Goal: Complete application form: Complete application form

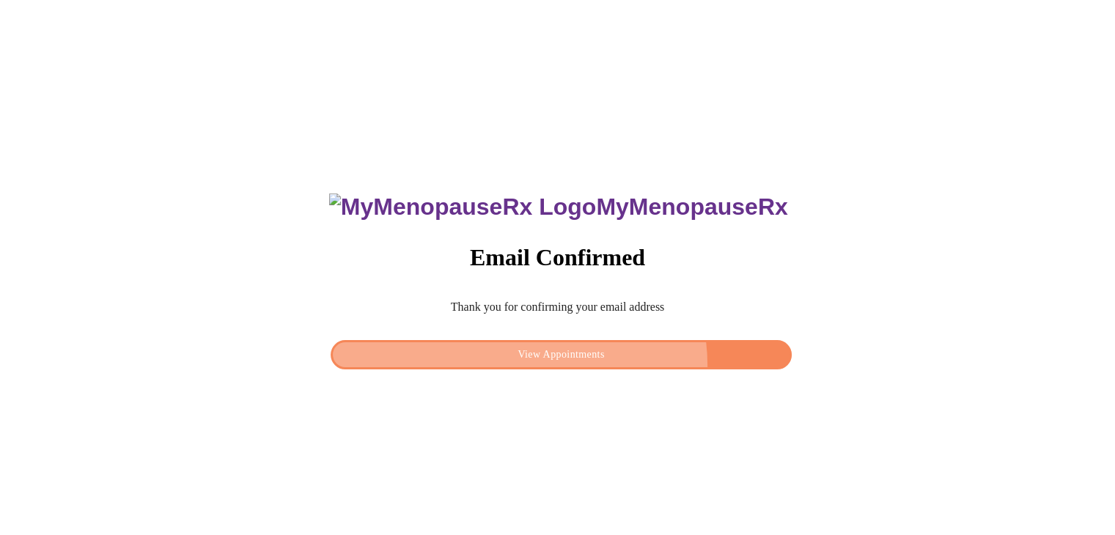
click at [614, 360] on button "View Appointments" at bounding box center [561, 355] width 460 height 30
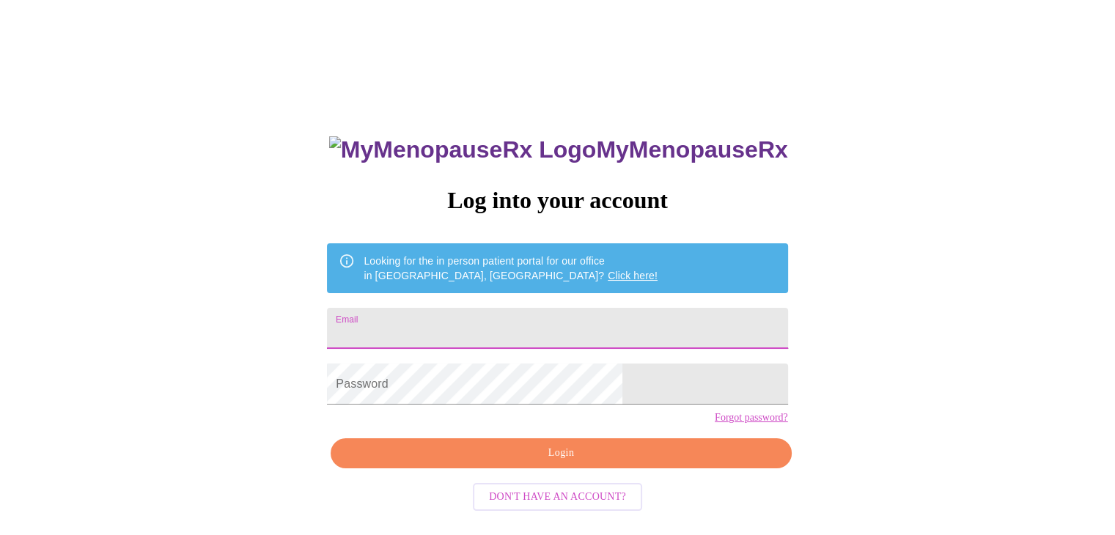
click at [567, 324] on input "Email" at bounding box center [557, 328] width 460 height 41
type input "[EMAIL_ADDRESS][DOMAIN_NAME]"
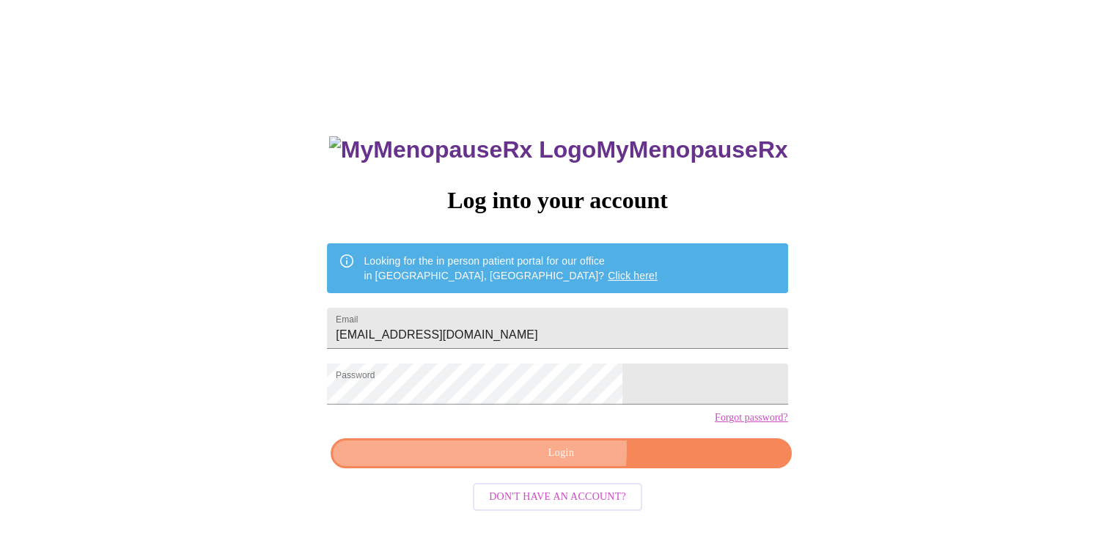
click at [529, 463] on span "Login" at bounding box center [560, 453] width 427 height 18
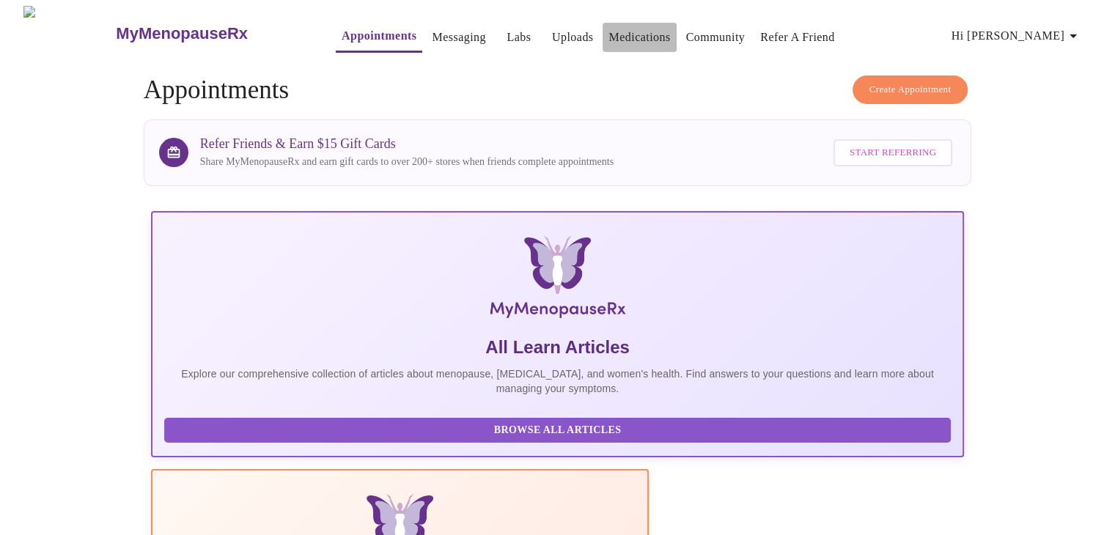
click at [608, 38] on link "Medications" at bounding box center [639, 37] width 62 height 21
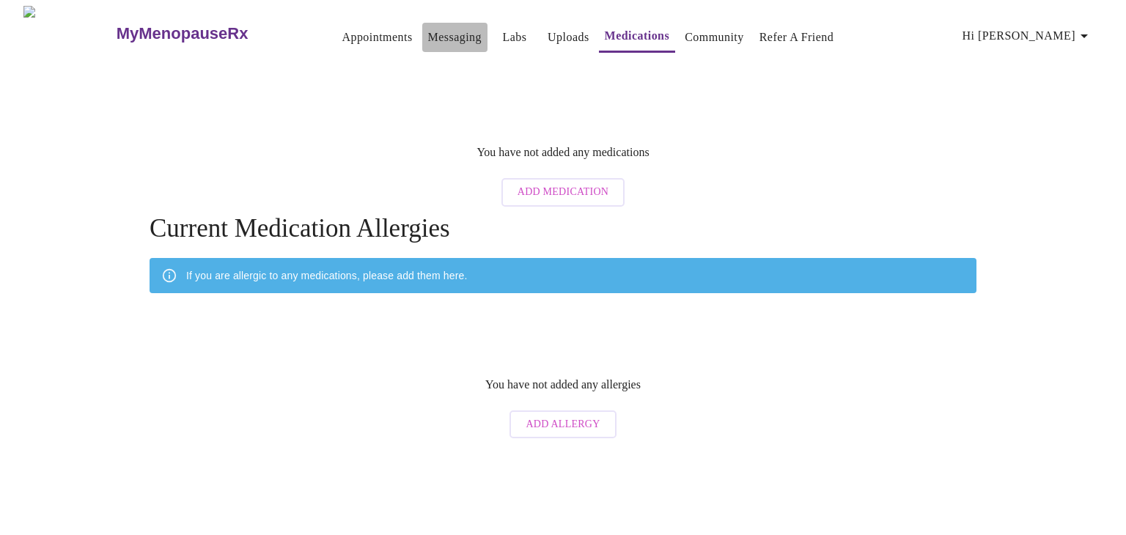
click at [445, 39] on link "Messaging" at bounding box center [455, 37] width 54 height 21
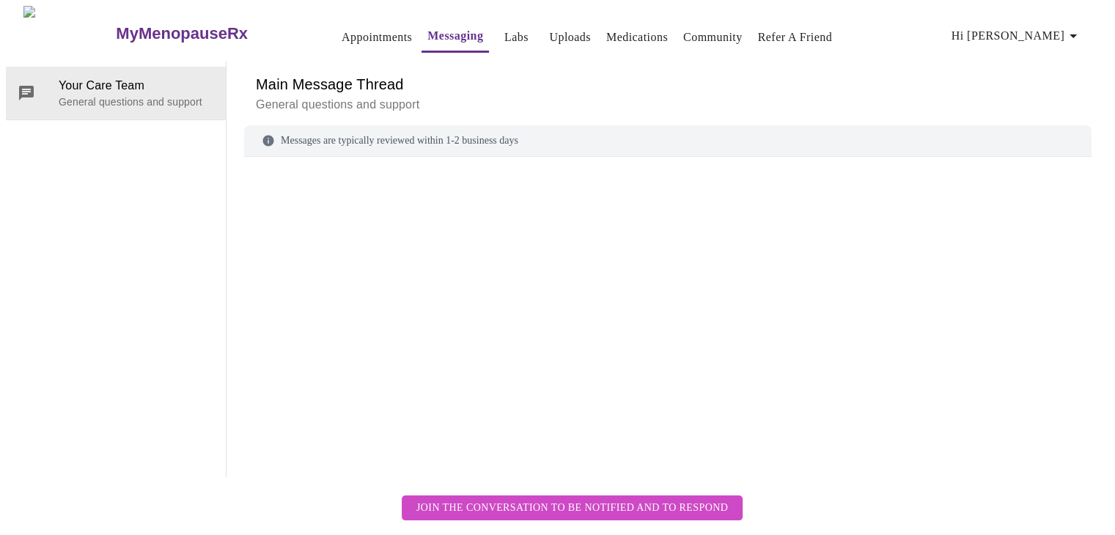
scroll to position [55, 0]
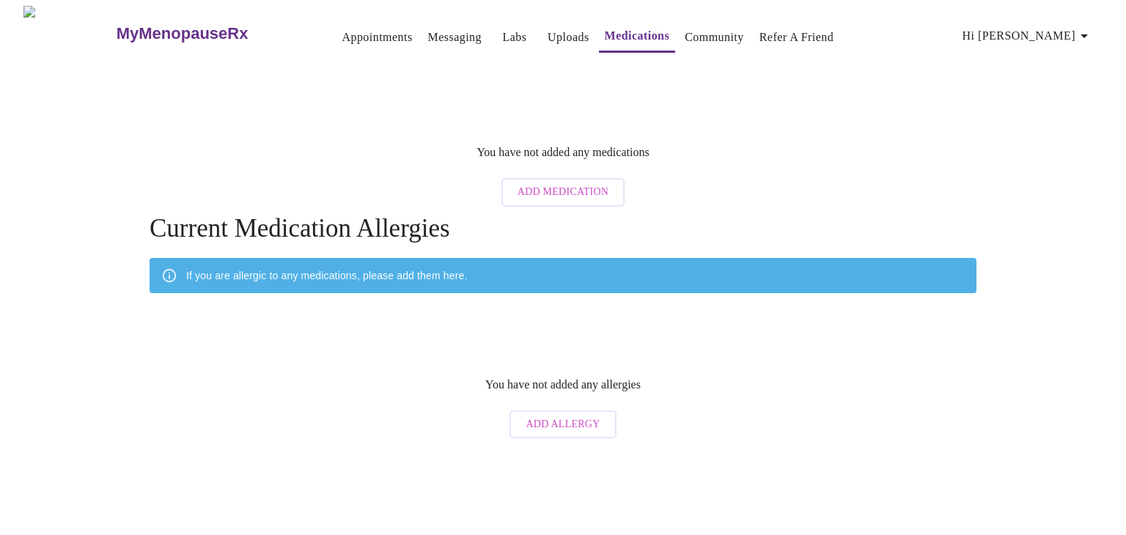
click at [563, 191] on button "Add Medication" at bounding box center [562, 192] width 123 height 29
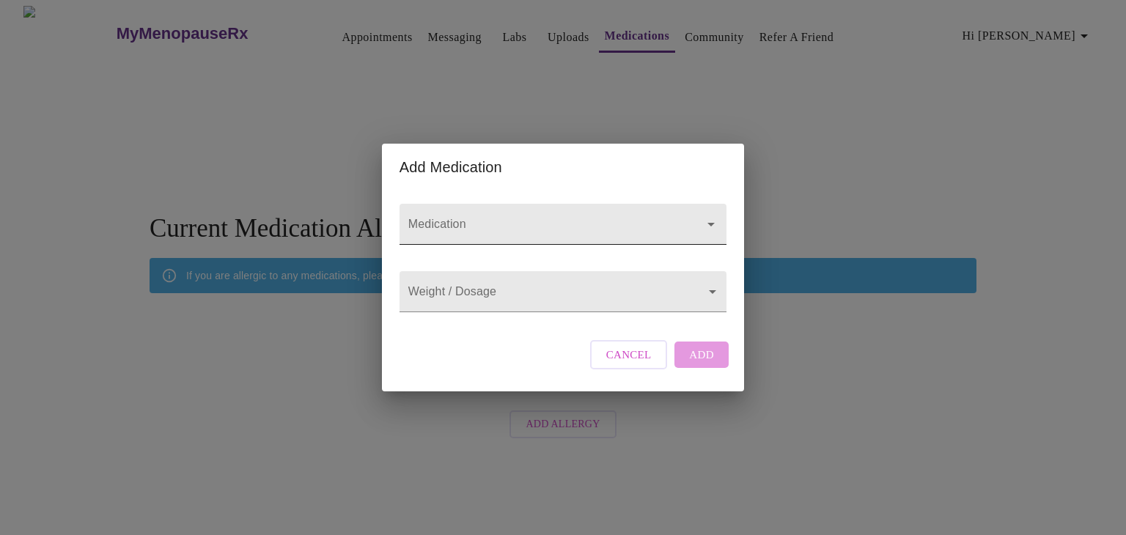
click at [704, 216] on icon "Open" at bounding box center [711, 225] width 18 height 18
click at [642, 87] on div "Add Medication Medication Weight / Dosage ​ Cancel Add" at bounding box center [563, 267] width 1126 height 535
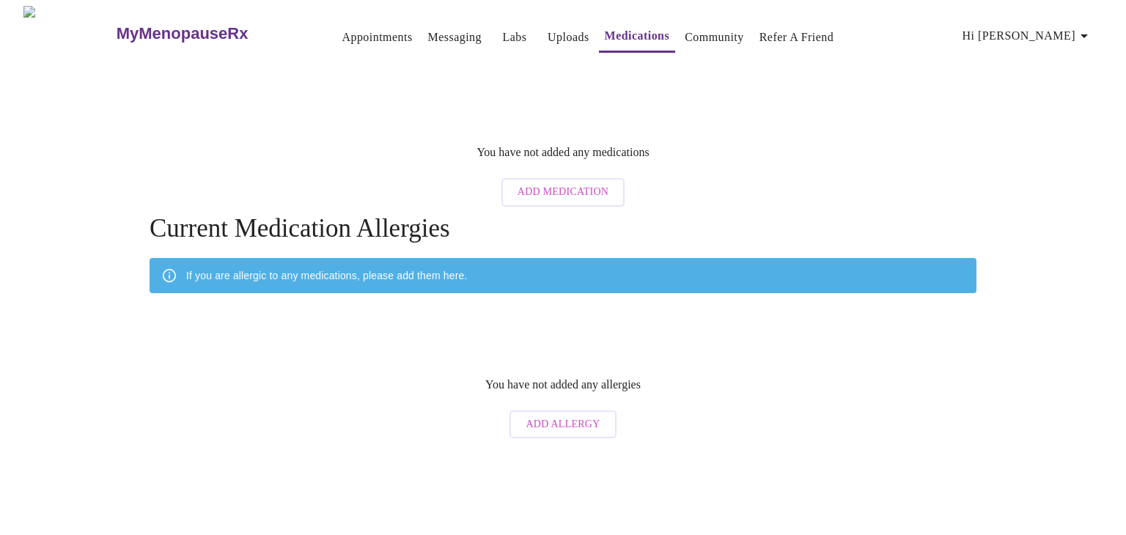
click at [1064, 33] on span "Hi [PERSON_NAME]" at bounding box center [1027, 36] width 130 height 21
click at [325, 35] on div at bounding box center [563, 267] width 1126 height 535
click at [342, 32] on link "Appointments" at bounding box center [377, 37] width 70 height 21
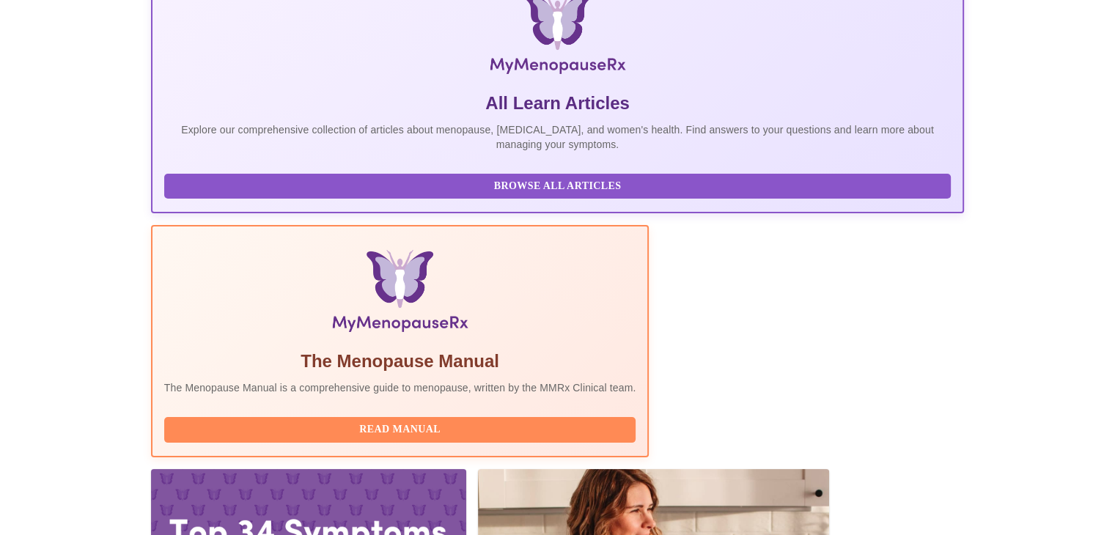
scroll to position [265, 0]
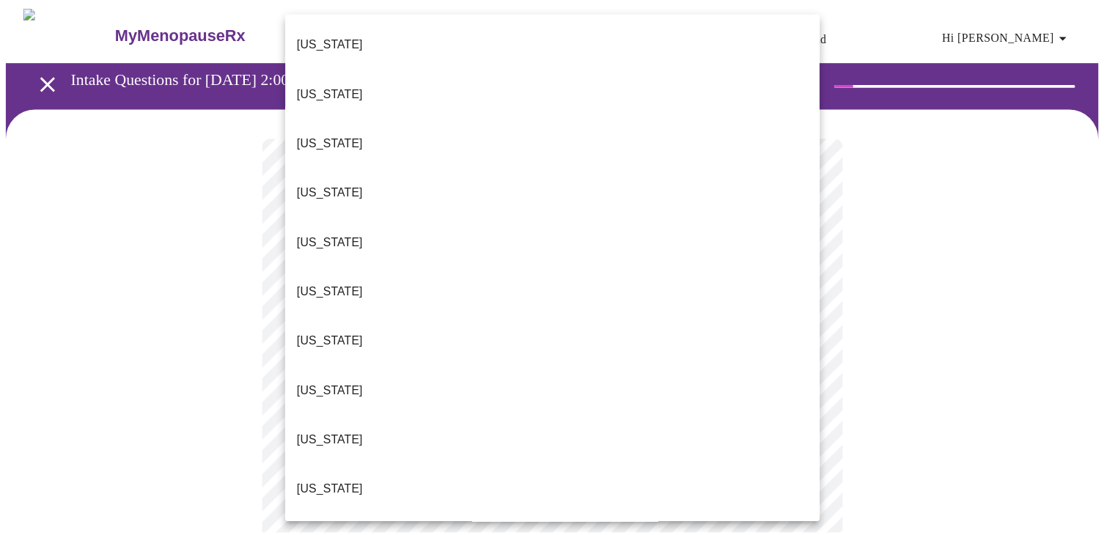
scroll to position [953, 0]
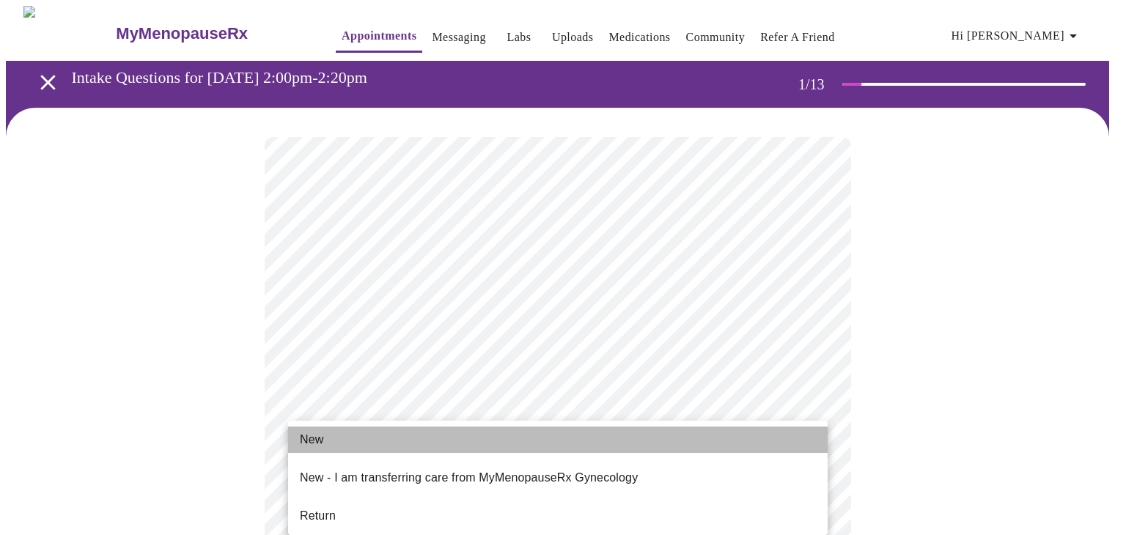
click at [537, 443] on li "New" at bounding box center [558, 440] width 540 height 26
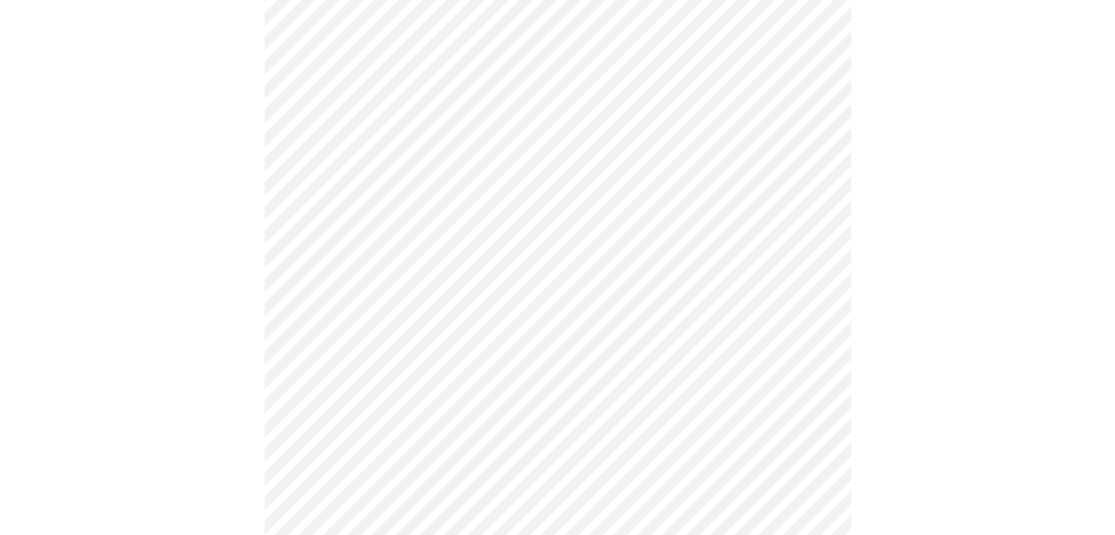
scroll to position [660, 0]
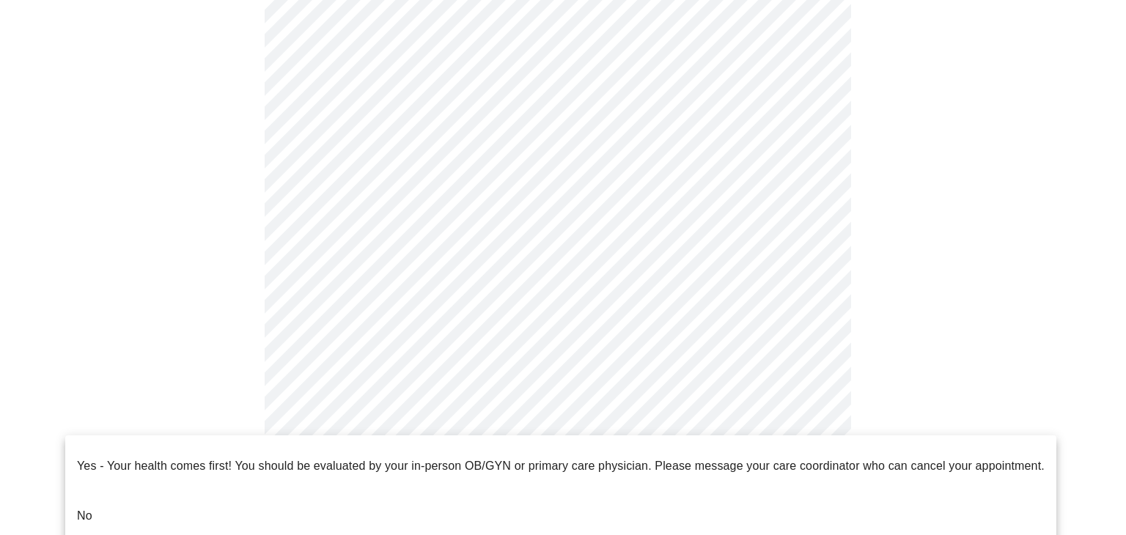
click at [815, 458] on body "MyMenopauseRx Appointments Messaging Labs Uploads Medications Community Refer a…" at bounding box center [563, 4] width 1114 height 1317
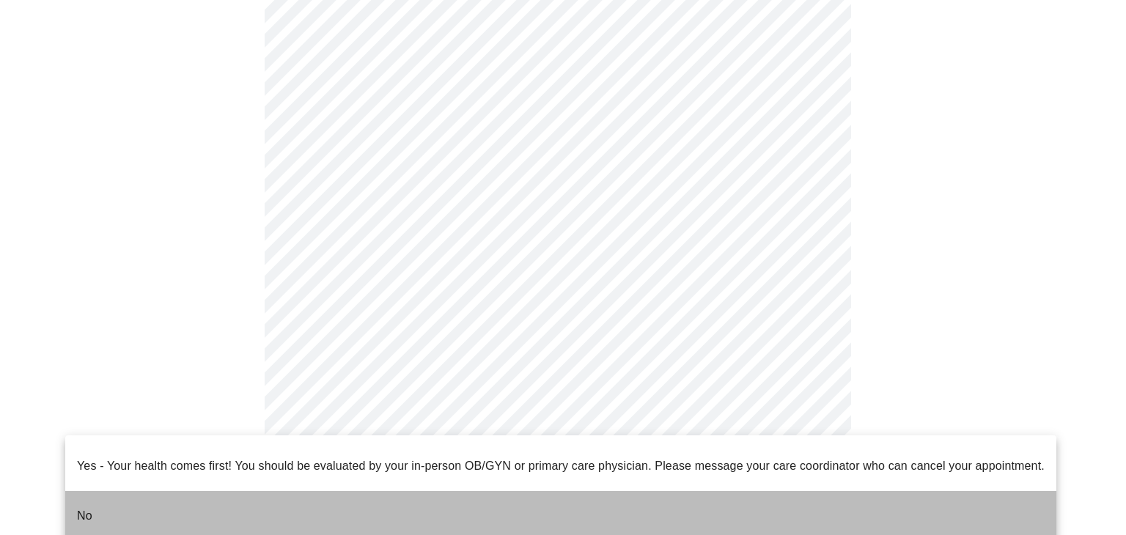
click at [604, 510] on li "No" at bounding box center [560, 516] width 991 height 50
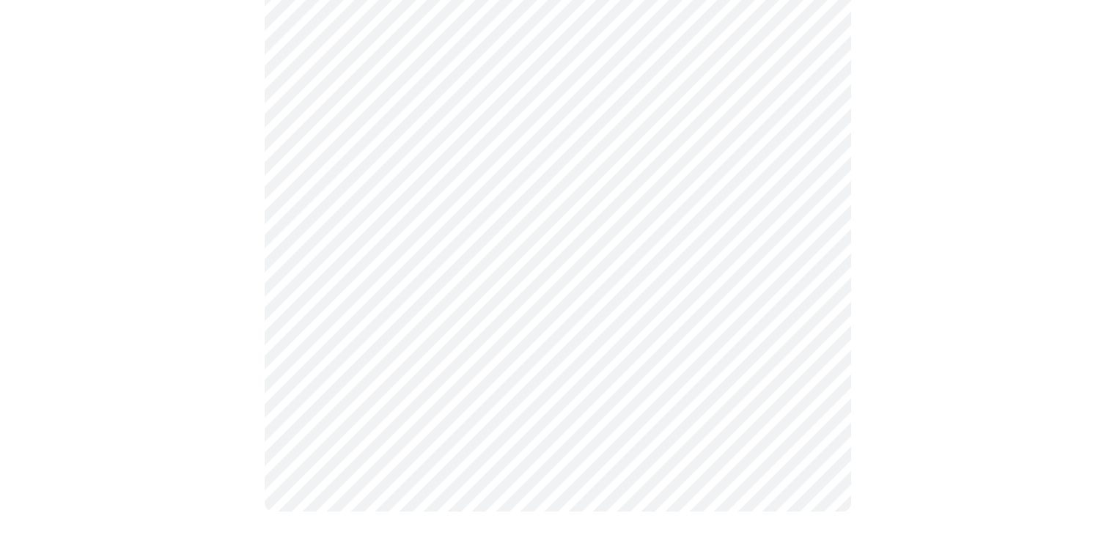
scroll to position [0, 0]
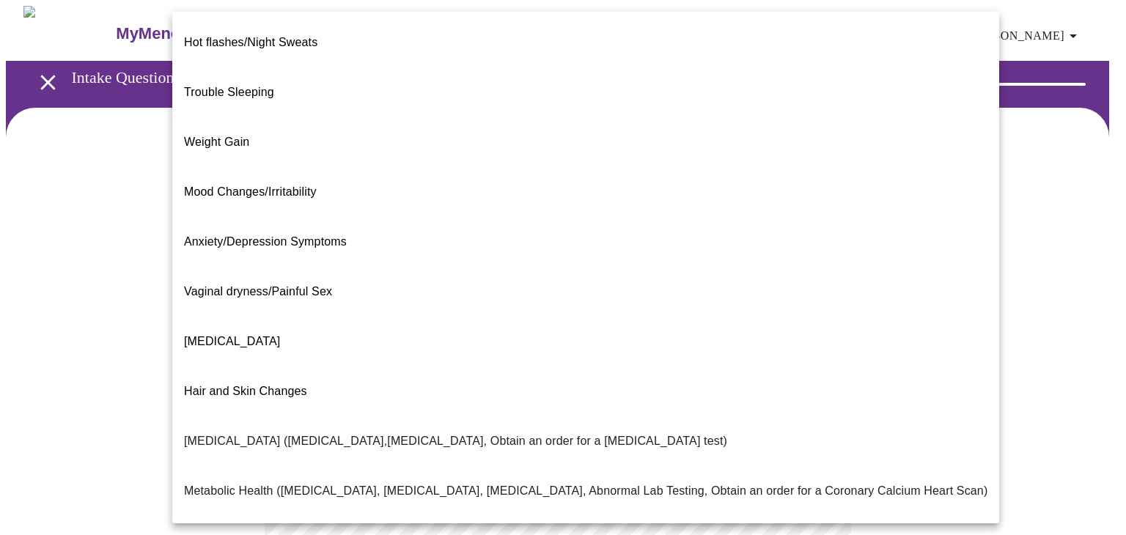
click at [809, 299] on body "MyMenopauseRx Appointments Messaging Labs Uploads Medications Community Refer a…" at bounding box center [563, 446] width 1114 height 880
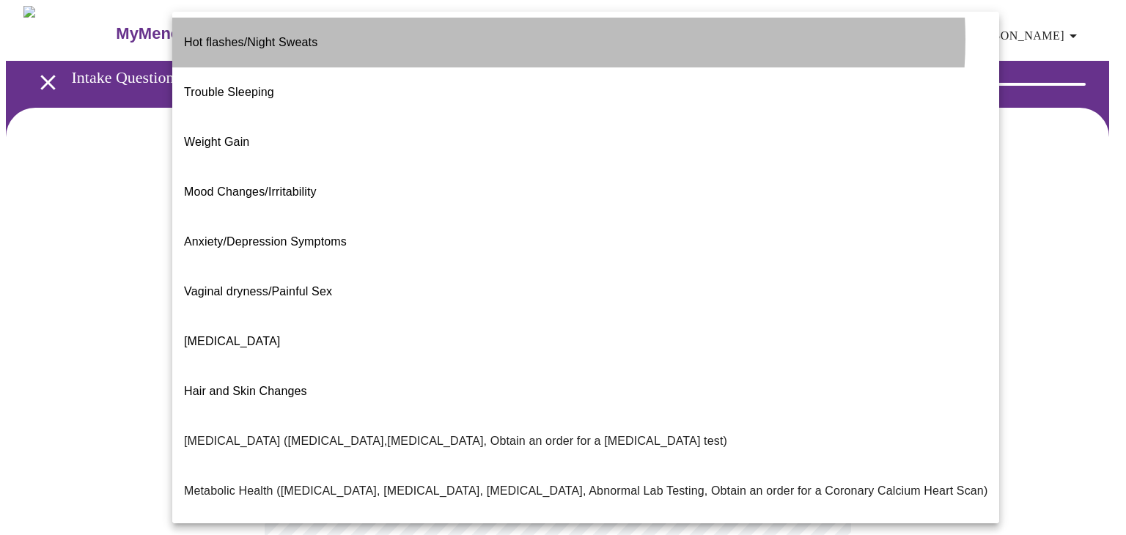
click at [568, 40] on li "Hot flashes/Night Sweats" at bounding box center [585, 43] width 827 height 50
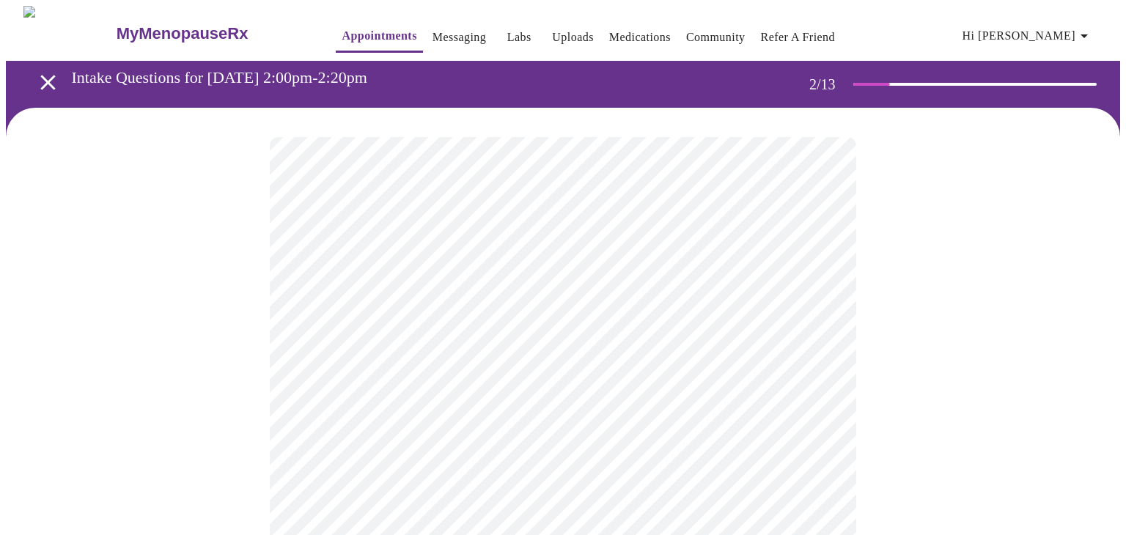
click at [813, 306] on body "MyMenopauseRx Appointments Messaging Labs Uploads Medications Community Refer a…" at bounding box center [563, 442] width 1114 height 872
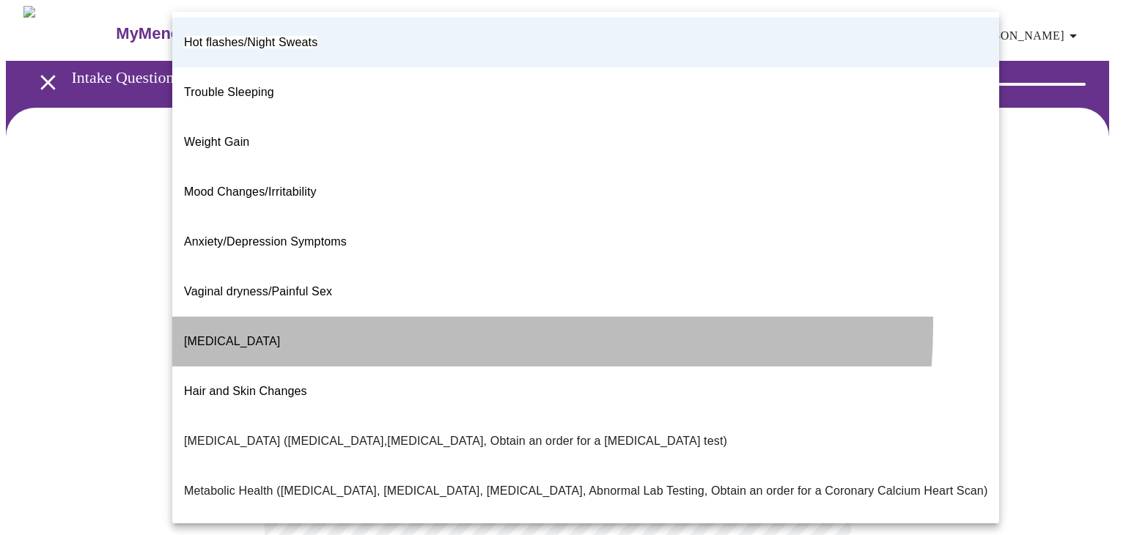
click at [375, 317] on li "[MEDICAL_DATA]" at bounding box center [585, 342] width 827 height 50
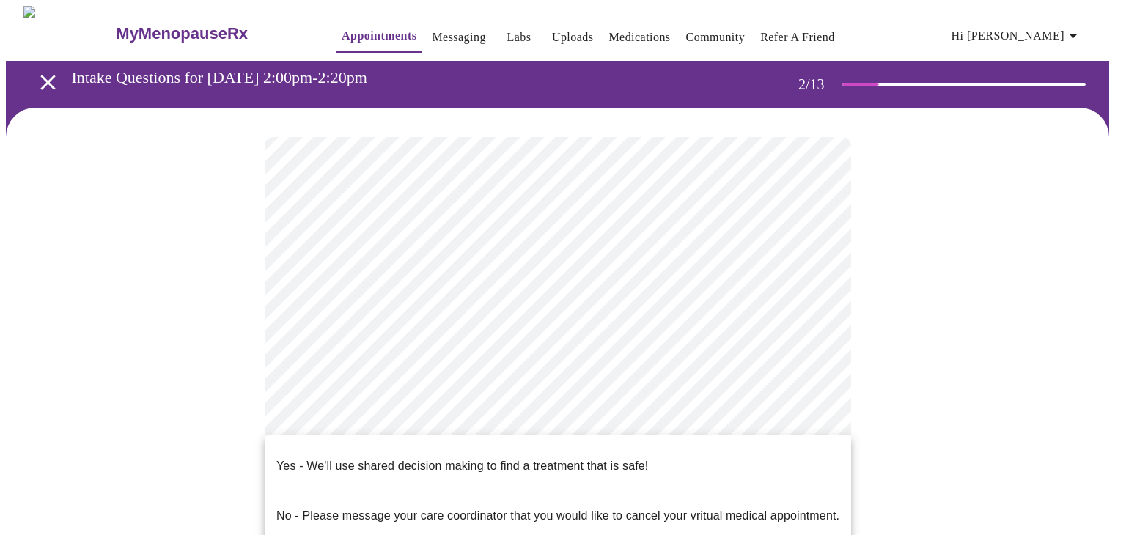
click at [812, 449] on body "MyMenopauseRx Appointments Messaging Labs Uploads Medications Community Refer a…" at bounding box center [563, 442] width 1114 height 872
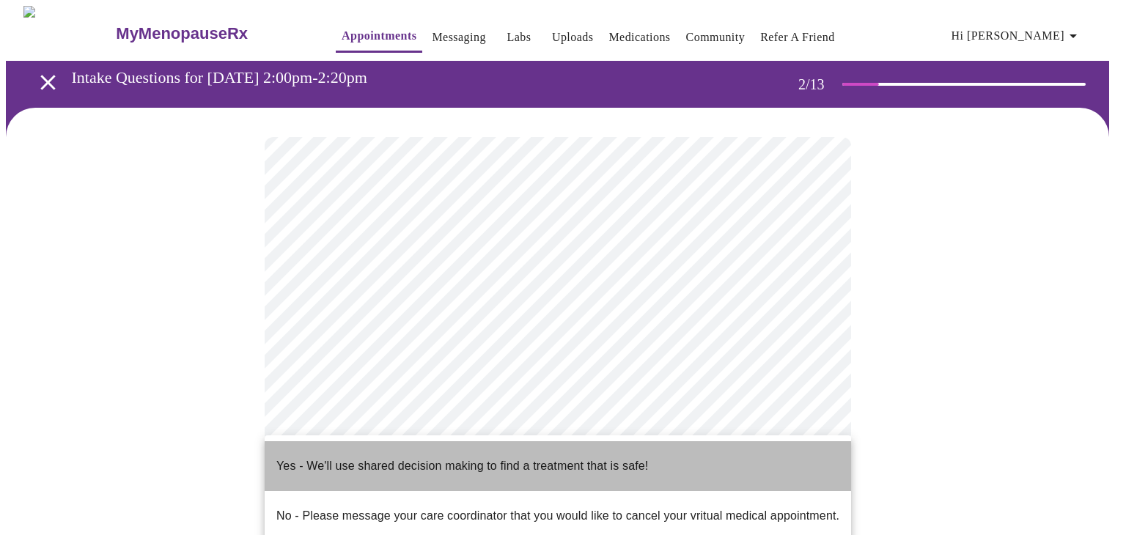
click at [759, 457] on li "Yes - We'll use shared decision making to find a treatment that is safe!" at bounding box center [558, 466] width 586 height 50
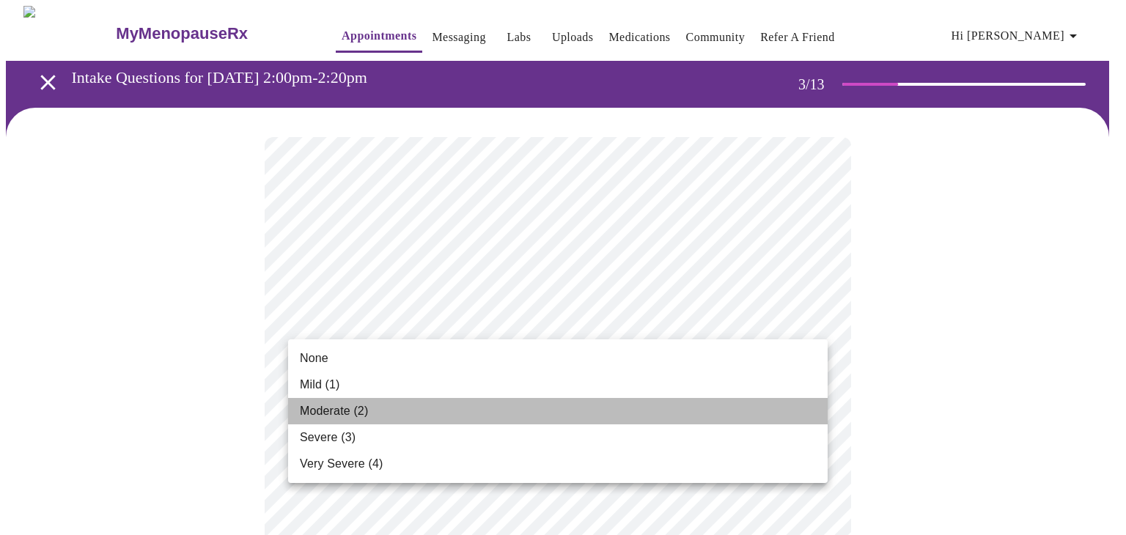
click at [578, 402] on li "Moderate (2)" at bounding box center [558, 411] width 540 height 26
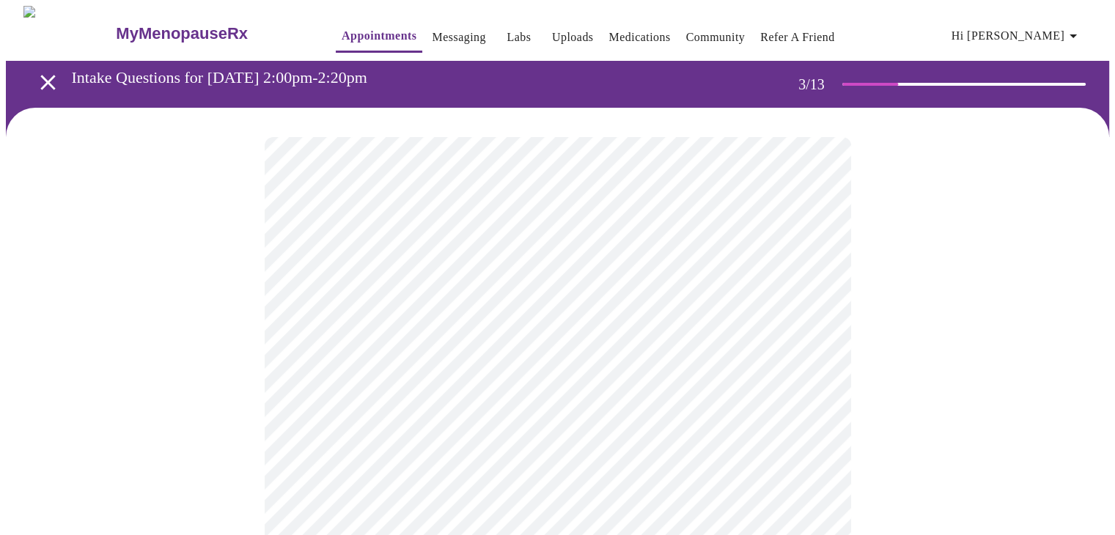
scroll to position [73, 0]
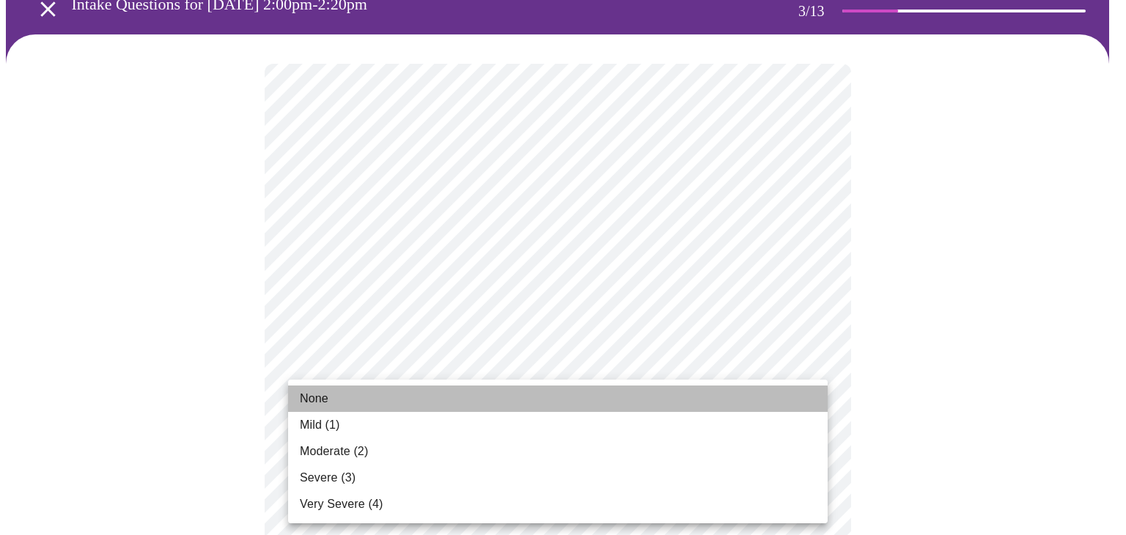
click at [451, 399] on li "None" at bounding box center [558, 399] width 540 height 26
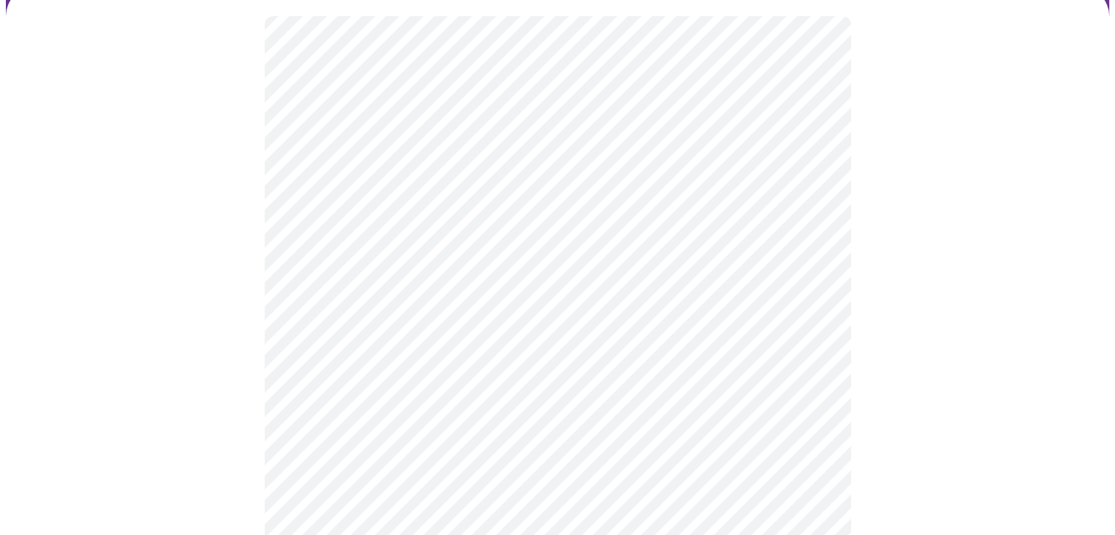
scroll to position [147, 0]
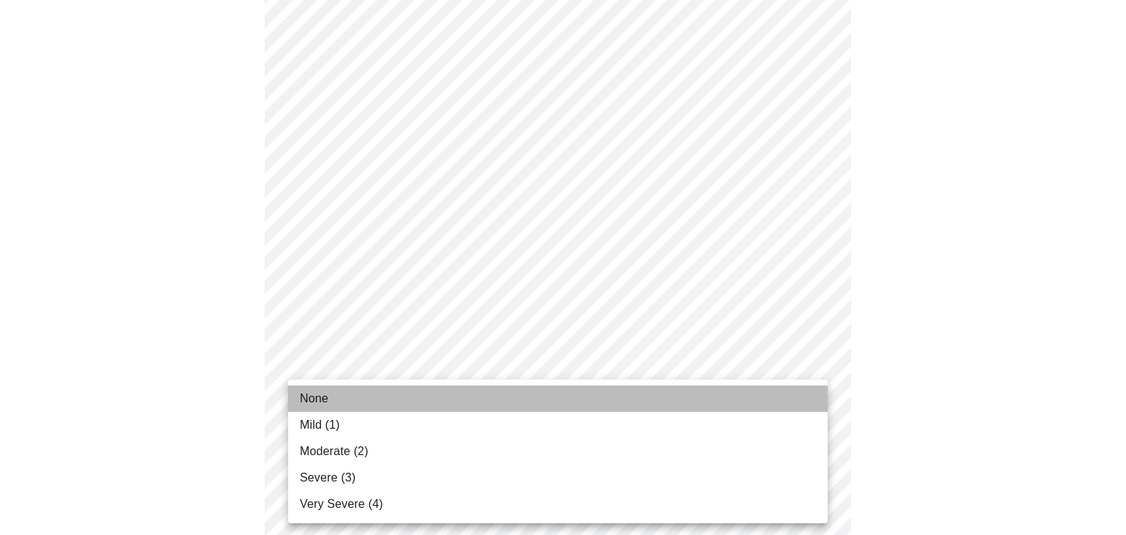
click at [673, 403] on li "None" at bounding box center [558, 399] width 540 height 26
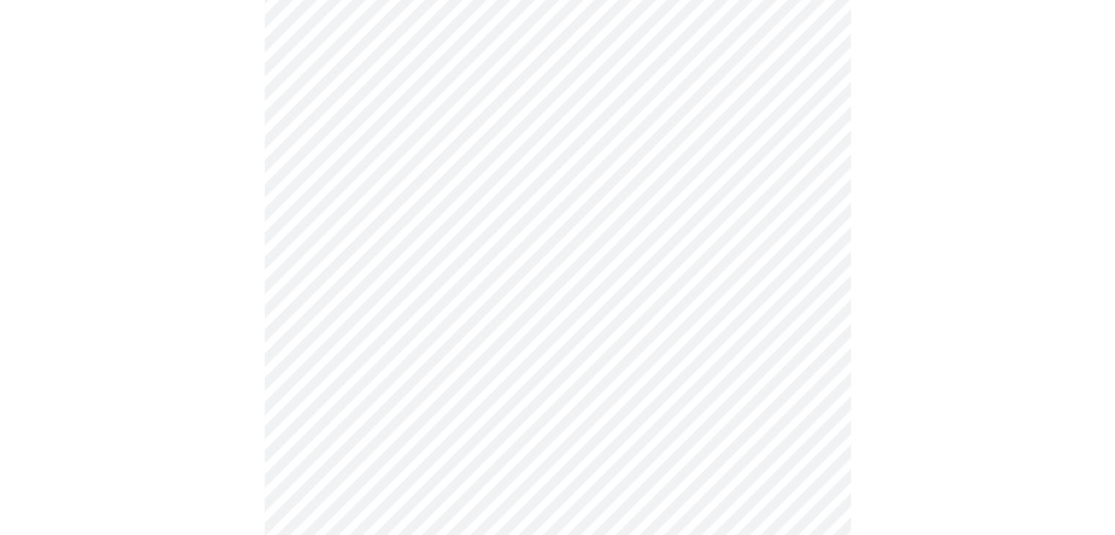
scroll to position [220, 0]
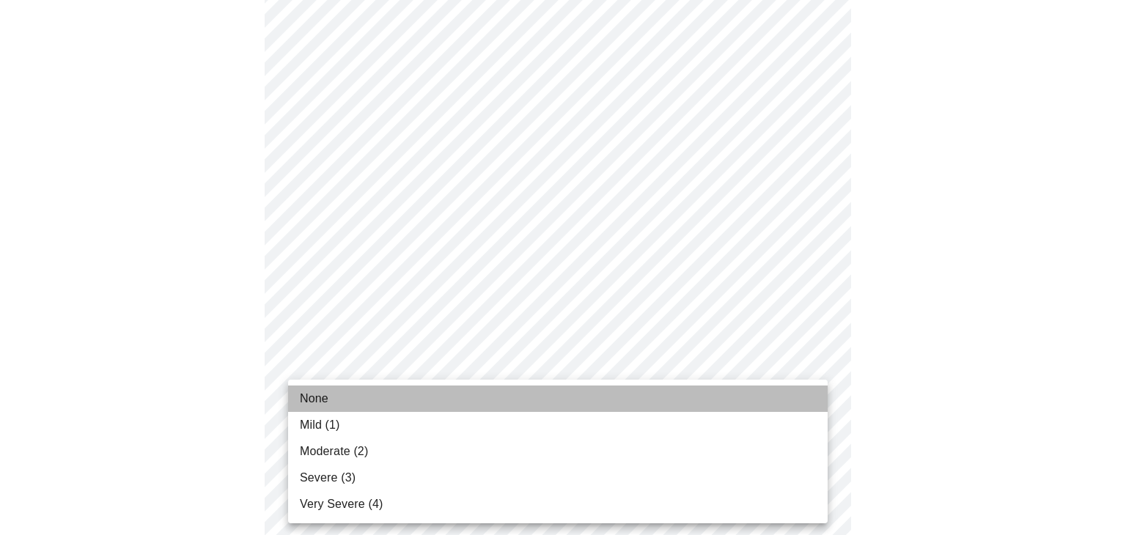
click at [729, 405] on li "None" at bounding box center [558, 399] width 540 height 26
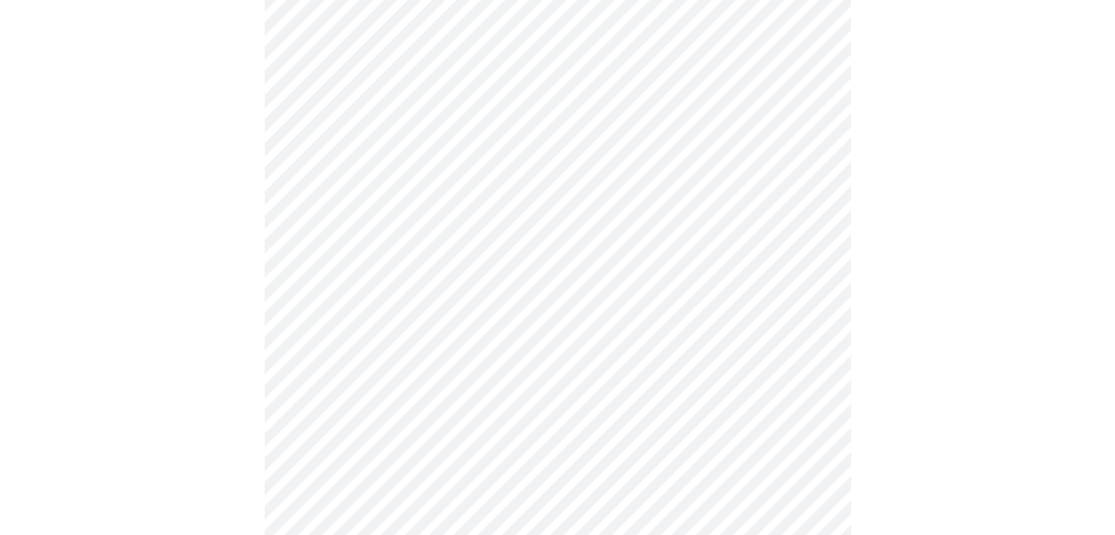
scroll to position [293, 0]
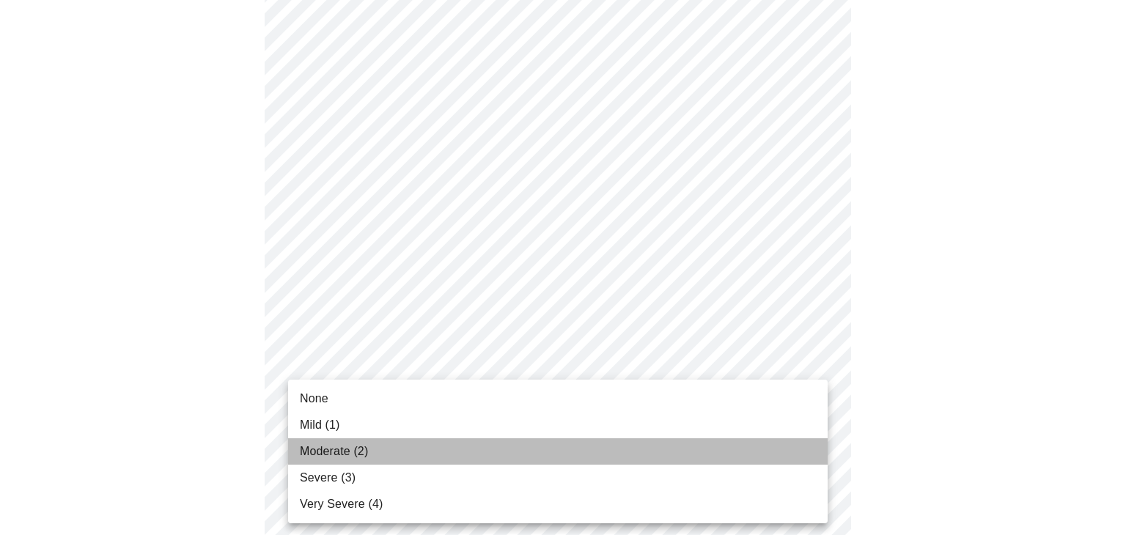
click at [748, 449] on li "Moderate (2)" at bounding box center [558, 451] width 540 height 26
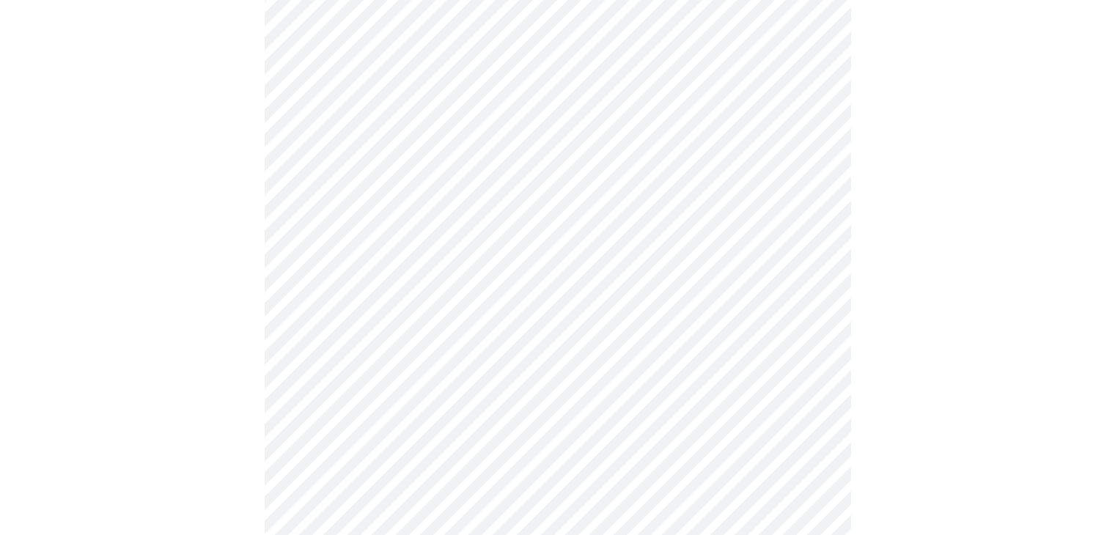
scroll to position [440, 0]
click at [821, 419] on body "MyMenopauseRx Appointments Messaging Labs Uploads Medications Community Refer a…" at bounding box center [563, 489] width 1114 height 1846
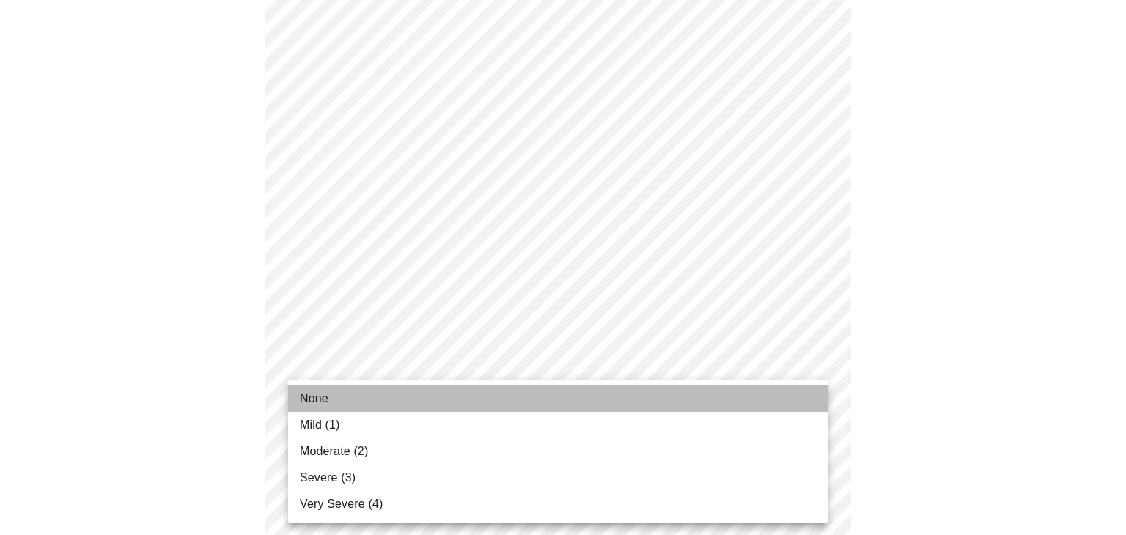
click at [680, 408] on li "None" at bounding box center [558, 399] width 540 height 26
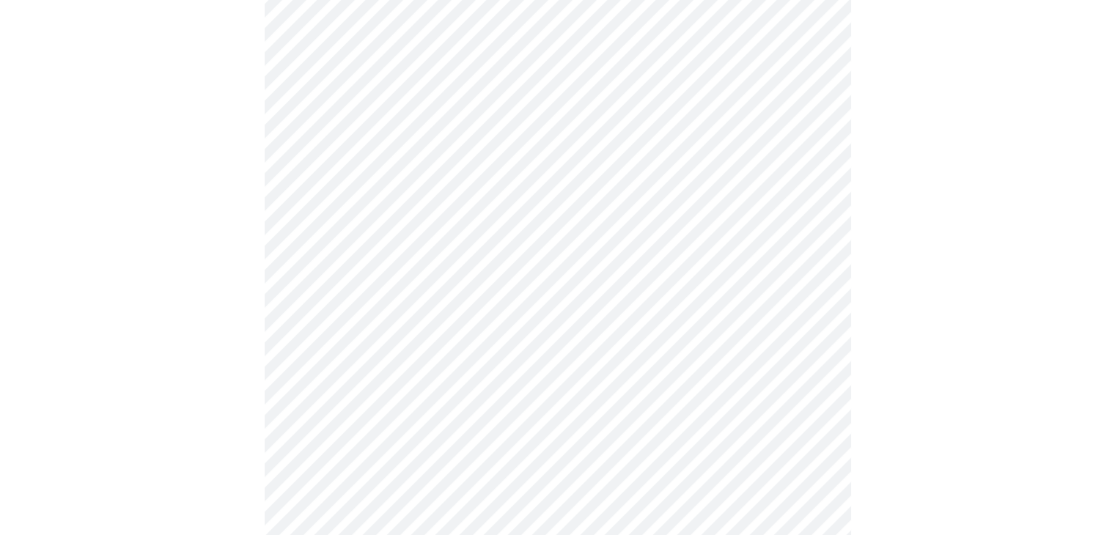
scroll to position [586, 0]
click at [814, 391] on body "MyMenopauseRx Appointments Messaging Labs Uploads Medications Community Refer a…" at bounding box center [563, 332] width 1114 height 1826
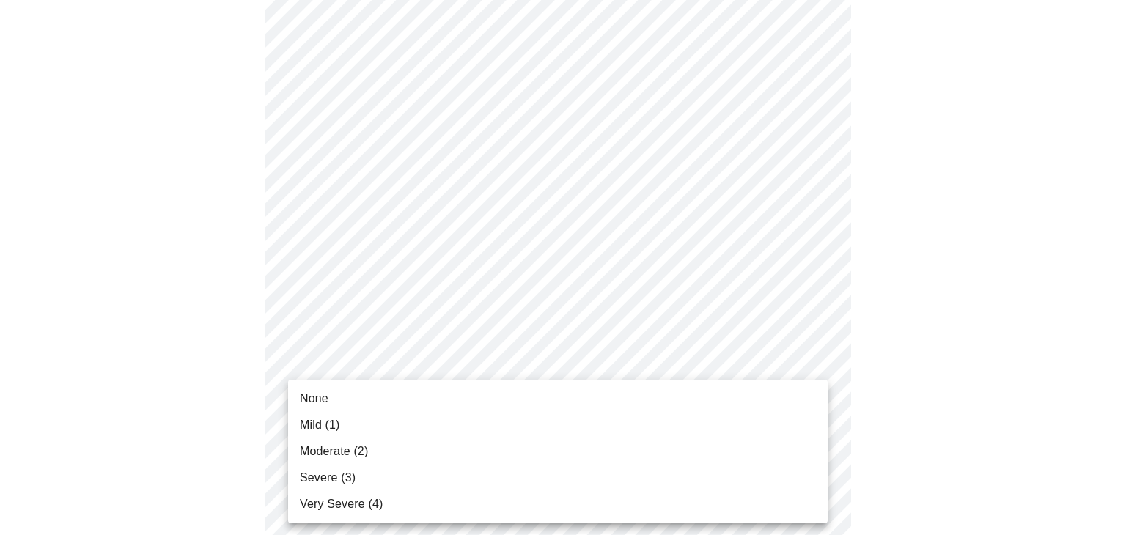
click at [899, 410] on div at bounding box center [563, 267] width 1126 height 535
click at [815, 389] on body "MyMenopauseRx Appointments Messaging Labs Uploads Medications Community Refer a…" at bounding box center [563, 332] width 1114 height 1826
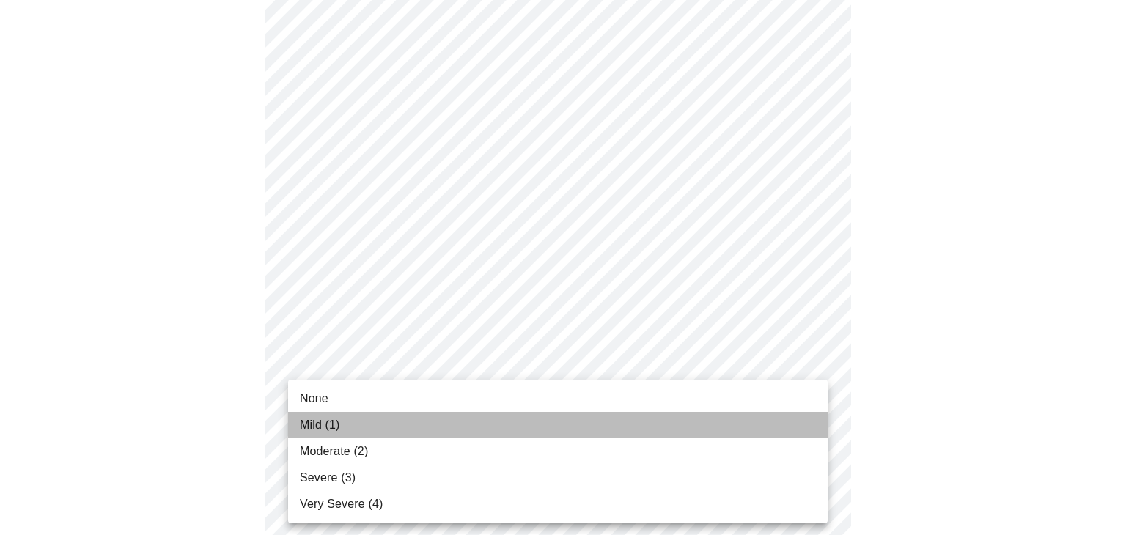
click at [614, 426] on li "Mild (1)" at bounding box center [558, 425] width 540 height 26
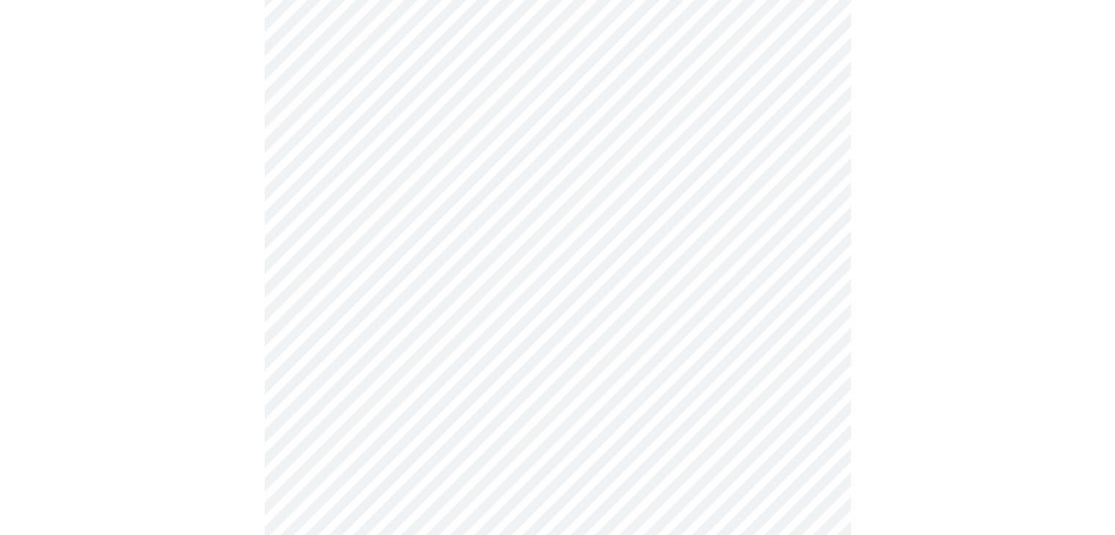
scroll to position [806, 0]
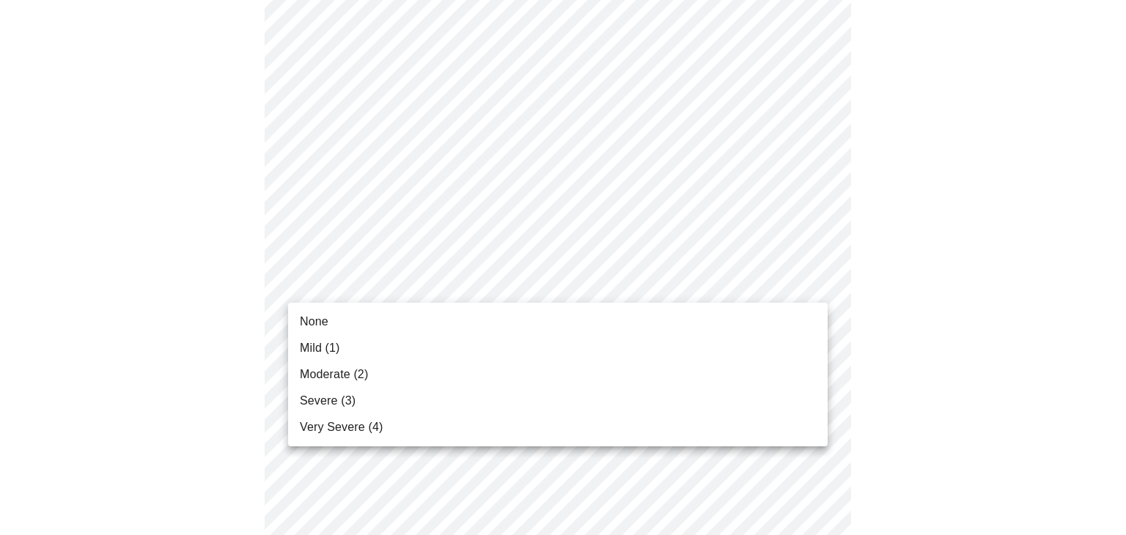
click at [809, 278] on body "MyMenopauseRx Appointments Messaging Labs Uploads Medications Community Refer a…" at bounding box center [563, 102] width 1114 height 1805
click at [463, 428] on li "Very Severe (4)" at bounding box center [558, 427] width 540 height 26
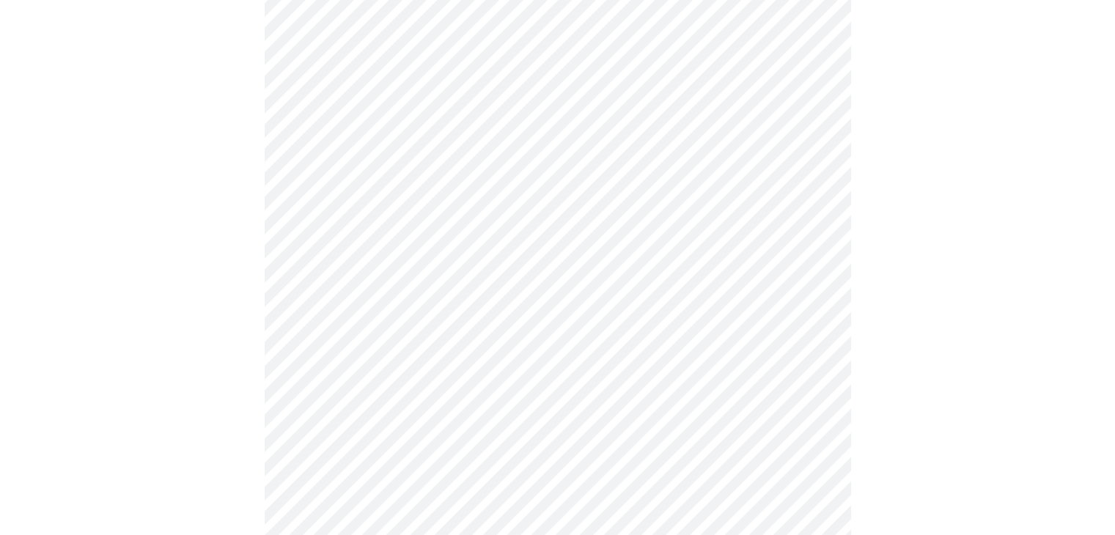
scroll to position [880, 0]
click at [818, 321] on body "MyMenopauseRx Appointments Messaging Labs Uploads Medications Community Refer a…" at bounding box center [563, 18] width 1114 height 1785
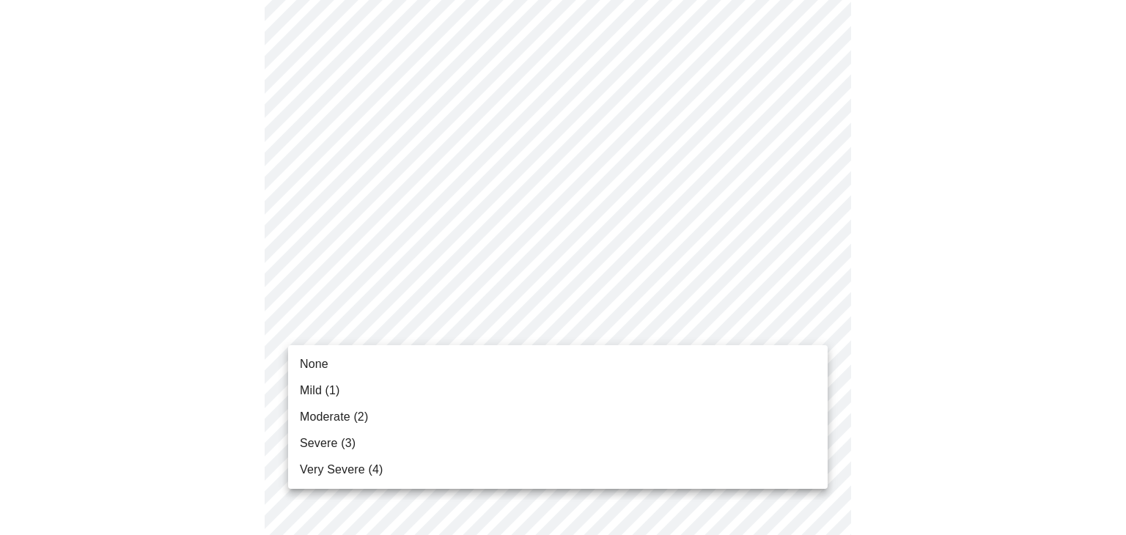
click at [586, 359] on li "None" at bounding box center [558, 364] width 540 height 26
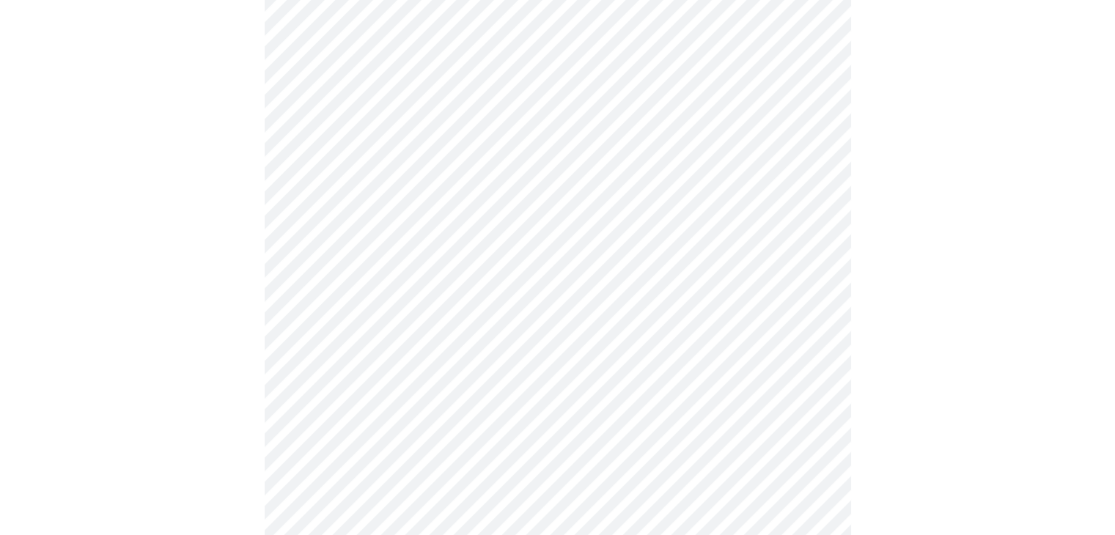
scroll to position [1026, 0]
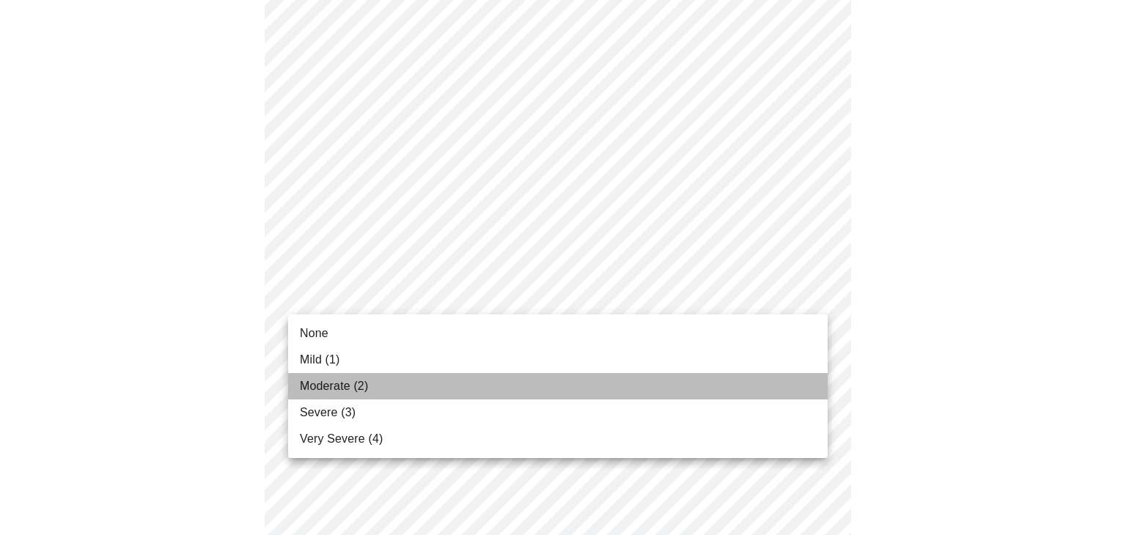
click at [689, 394] on li "Moderate (2)" at bounding box center [558, 386] width 540 height 26
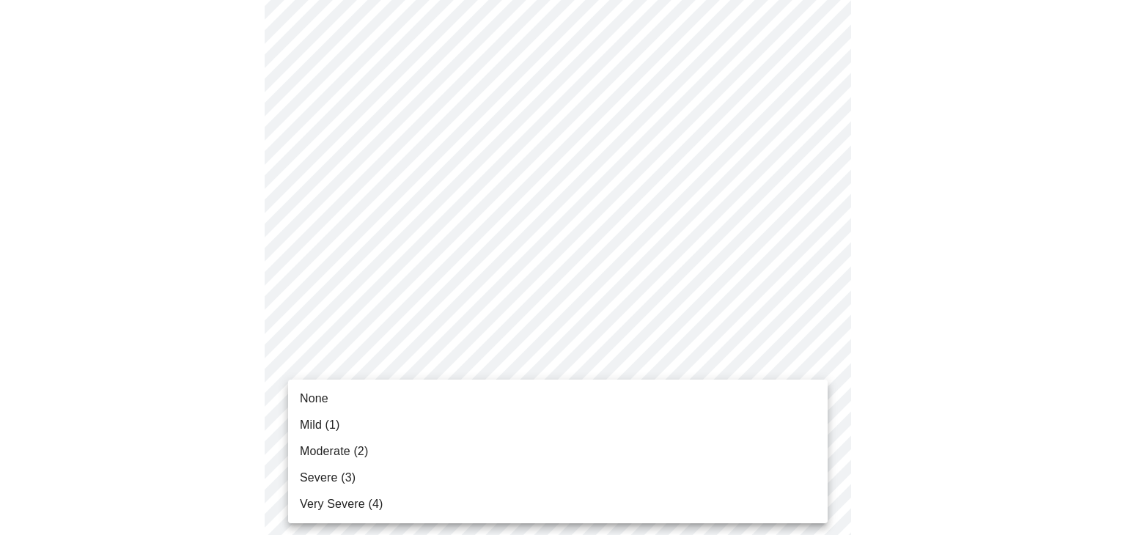
click at [752, 427] on li "Mild (1)" at bounding box center [558, 425] width 540 height 26
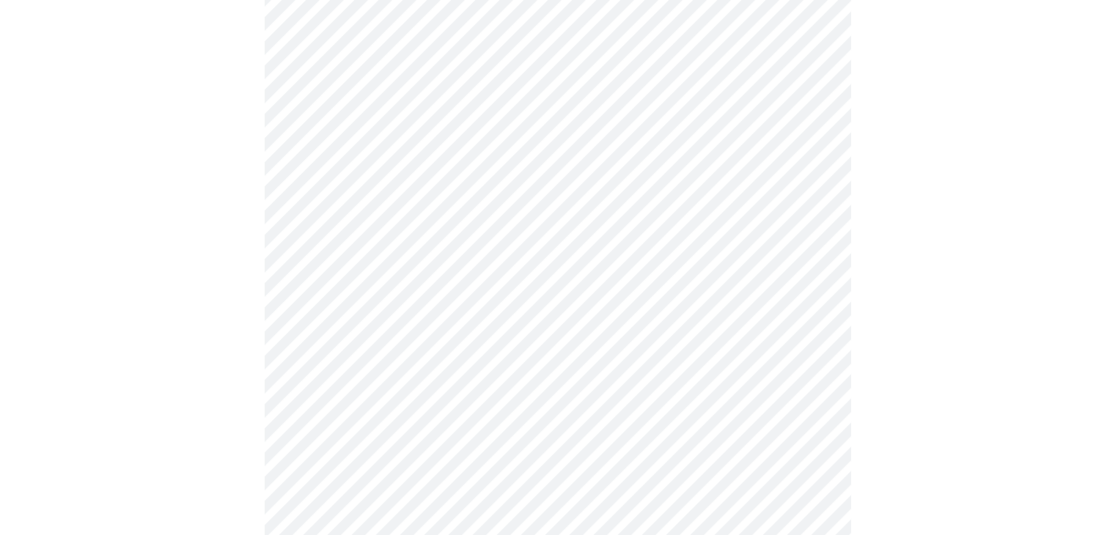
scroll to position [586, 0]
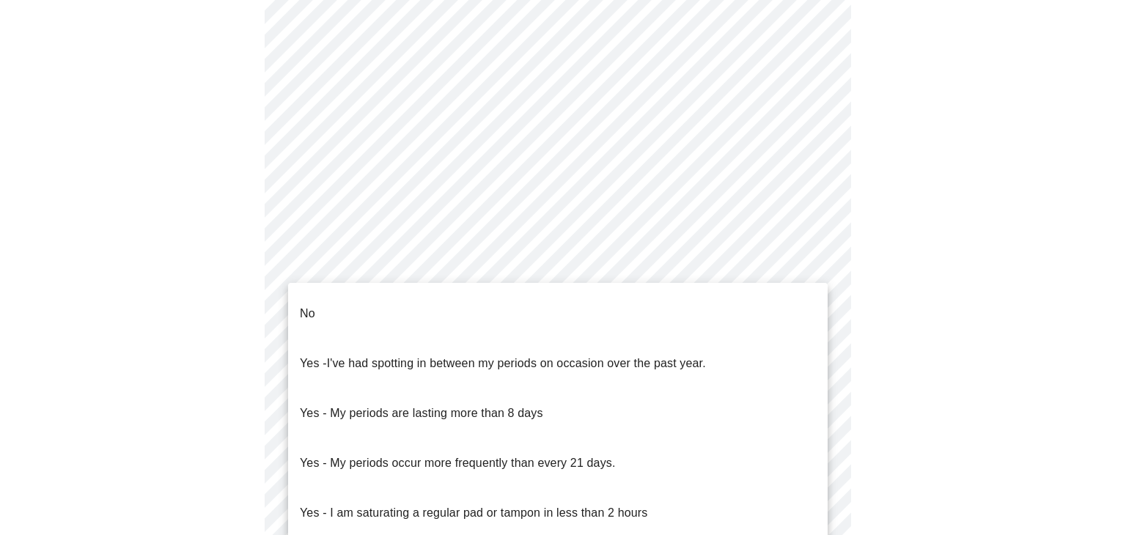
click at [812, 307] on body "MyMenopauseRx Appointments Messaging Labs Uploads Medications Community Refer a…" at bounding box center [563, 142] width 1114 height 1446
click at [996, 292] on div at bounding box center [563, 267] width 1126 height 535
click at [818, 307] on body "MyMenopauseRx Appointments Messaging Labs Uploads Medications Community Refer a…" at bounding box center [563, 142] width 1114 height 1446
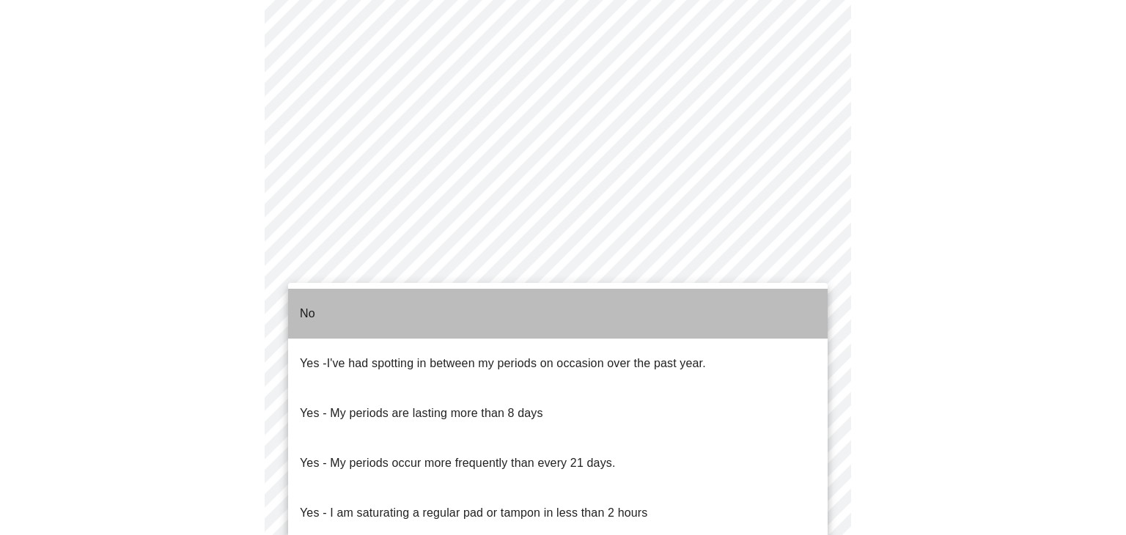
drag, startPoint x: 493, startPoint y: 312, endPoint x: 529, endPoint y: 312, distance: 35.9
click at [493, 311] on li "No" at bounding box center [558, 314] width 540 height 50
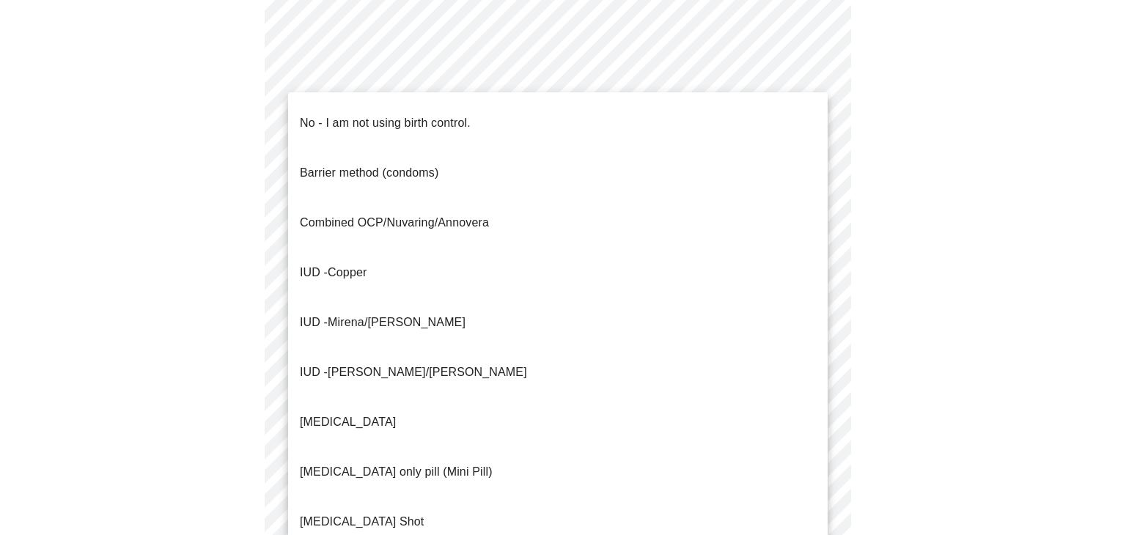
click at [812, 409] on body "MyMenopauseRx Appointments Messaging Labs Uploads Medications Community Refer a…" at bounding box center [563, 137] width 1114 height 1437
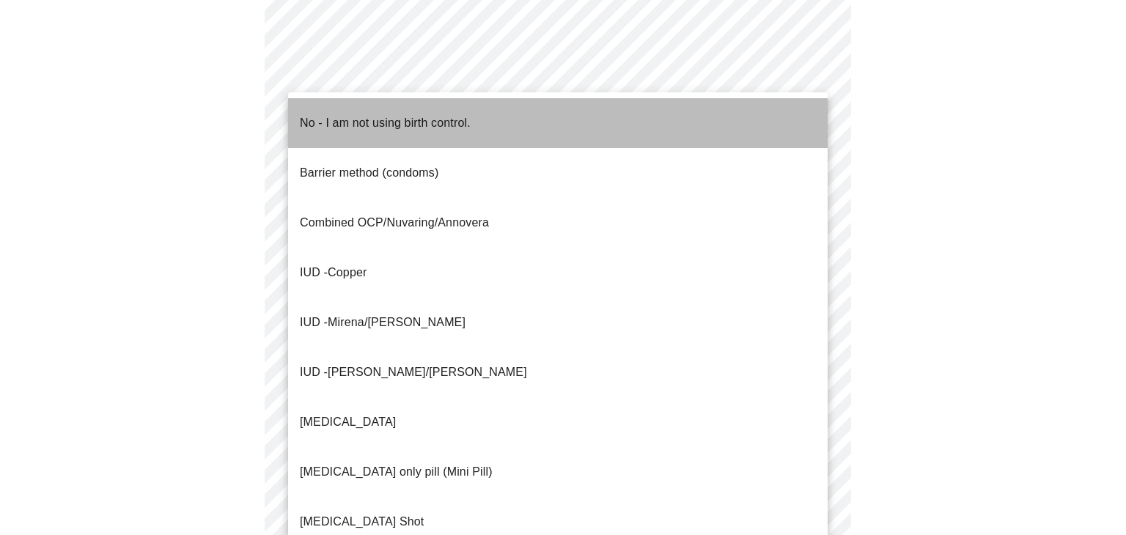
click at [718, 127] on li "No - I am not using birth control." at bounding box center [558, 123] width 540 height 50
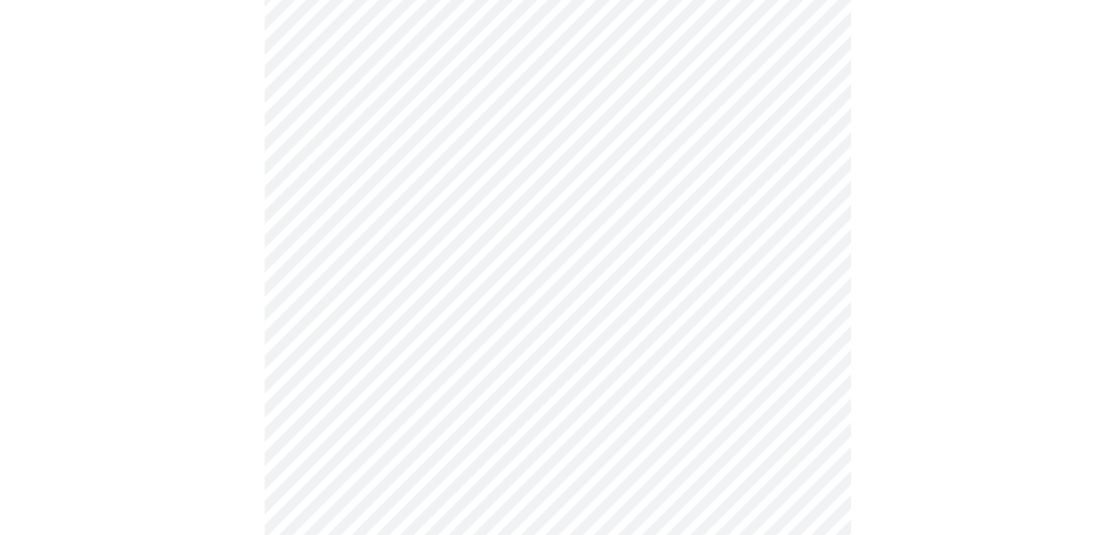
scroll to position [733, 0]
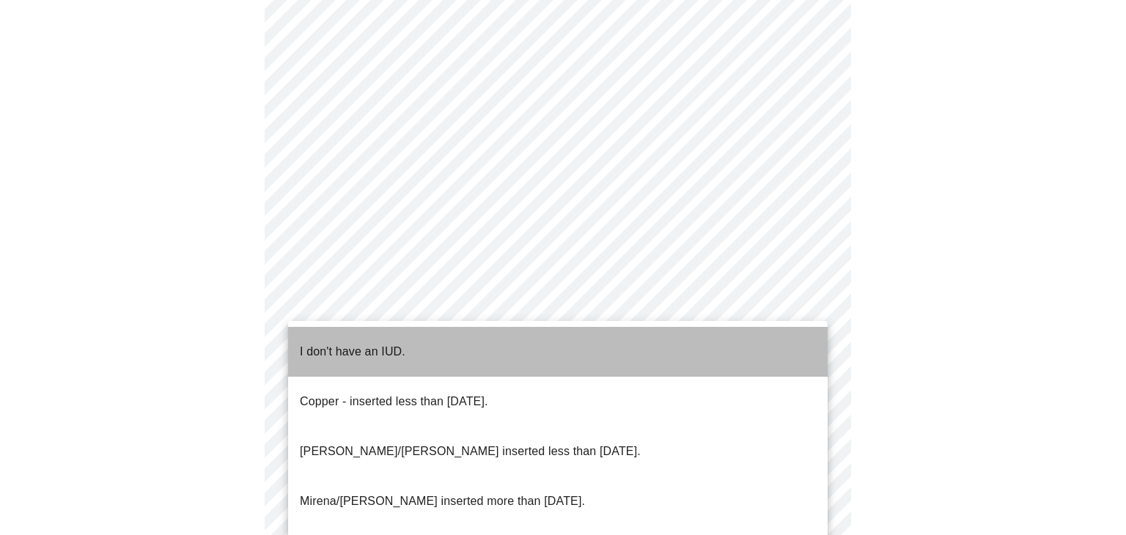
click at [745, 347] on li "I don't have an IUD." at bounding box center [558, 352] width 540 height 50
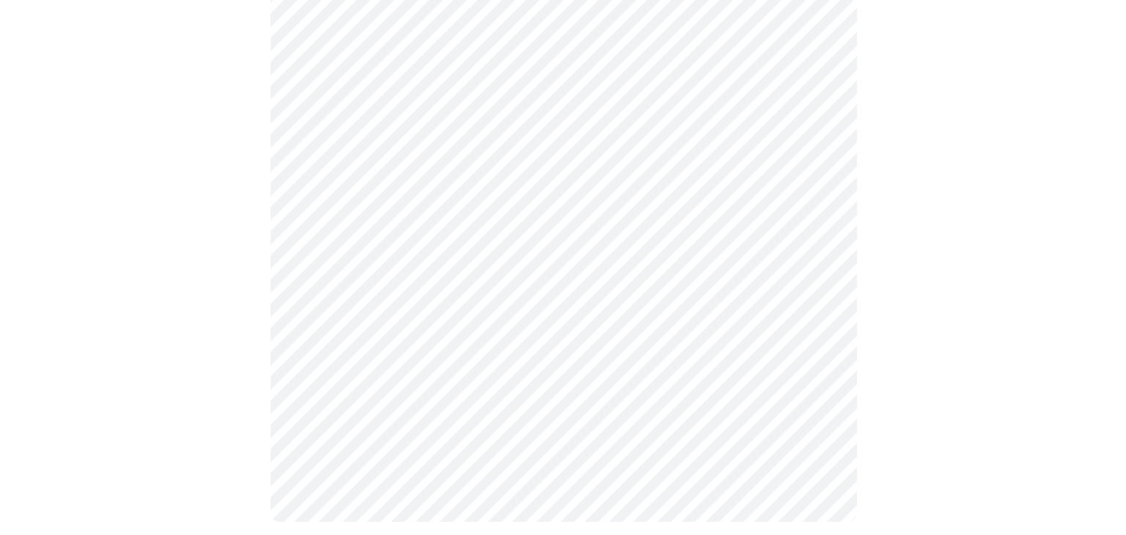
scroll to position [880, 0]
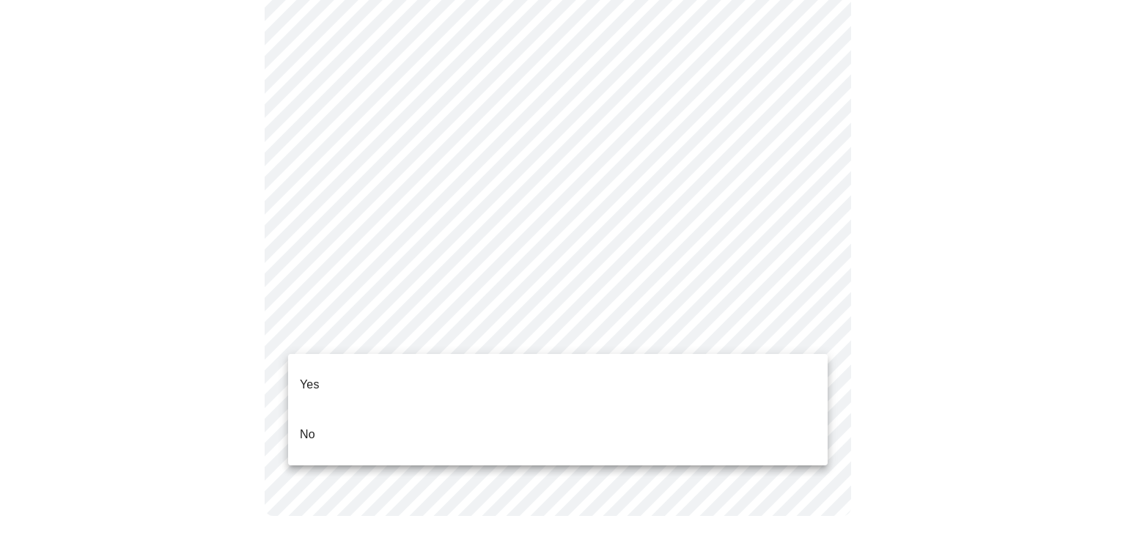
click at [755, 378] on li "Yes" at bounding box center [558, 385] width 540 height 50
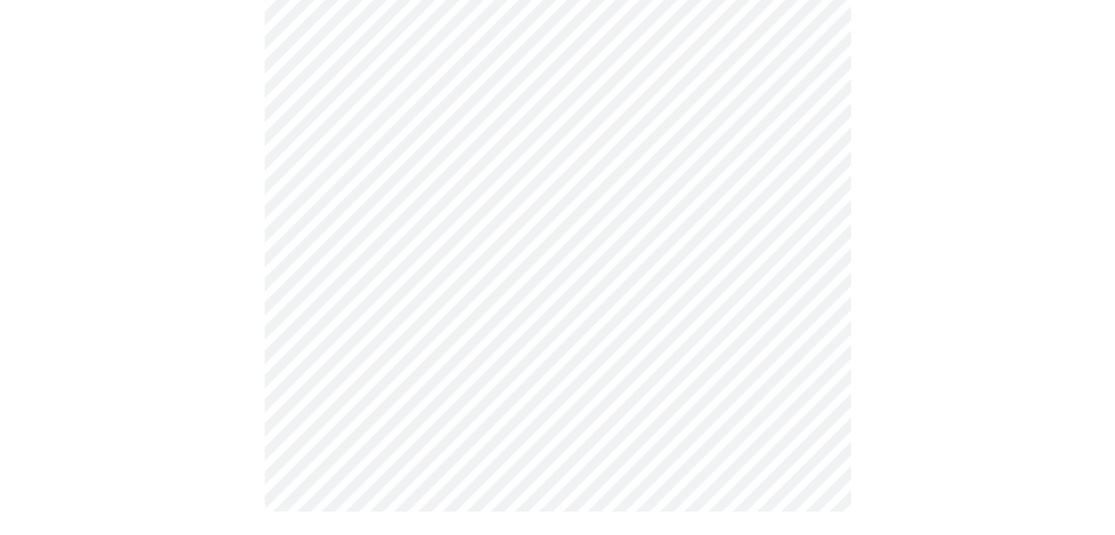
scroll to position [0, 0]
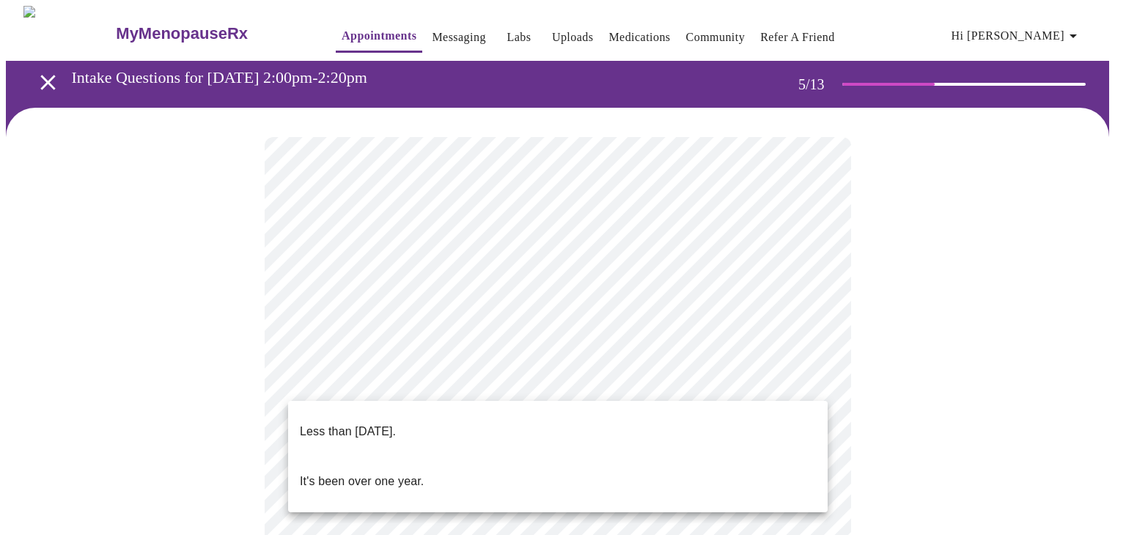
click at [758, 427] on li "Less than [DATE]." at bounding box center [558, 432] width 540 height 50
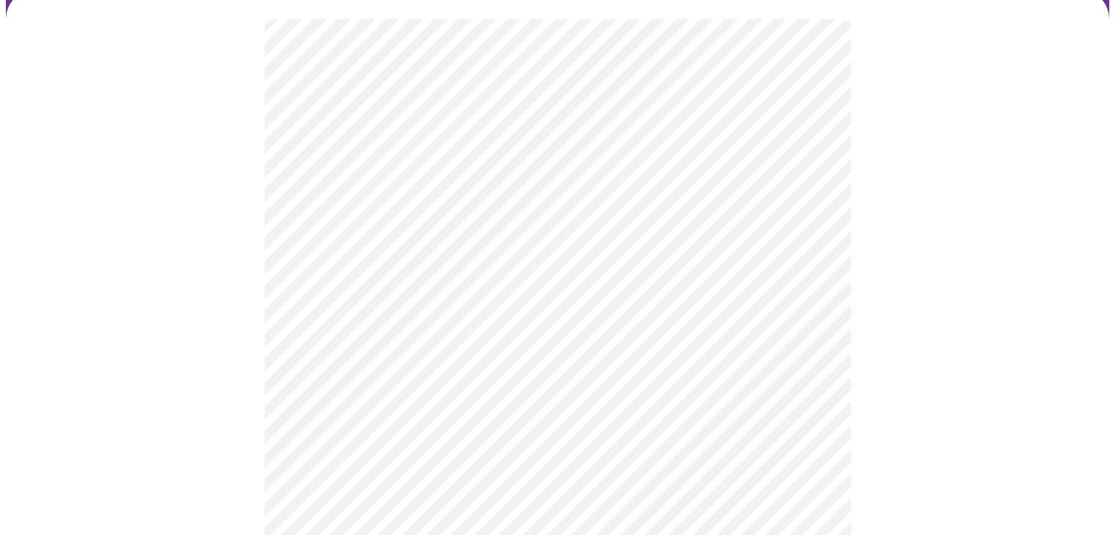
scroll to position [147, 0]
click at [815, 362] on body "MyMenopauseRx Appointments Messaging Labs Uploads Medications Community Refer a…" at bounding box center [563, 448] width 1114 height 1178
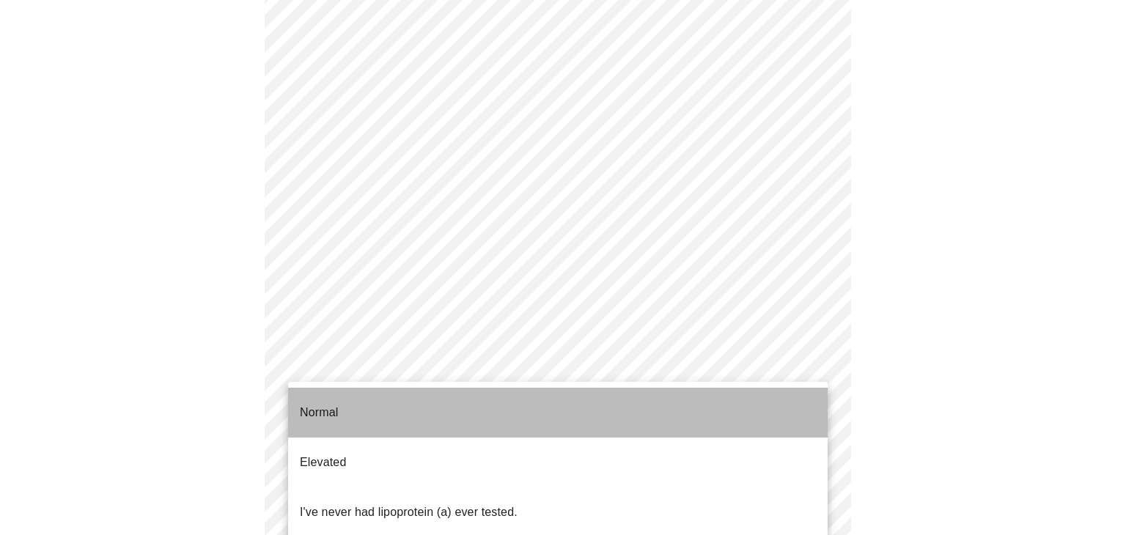
click at [629, 411] on li "Normal" at bounding box center [558, 413] width 540 height 50
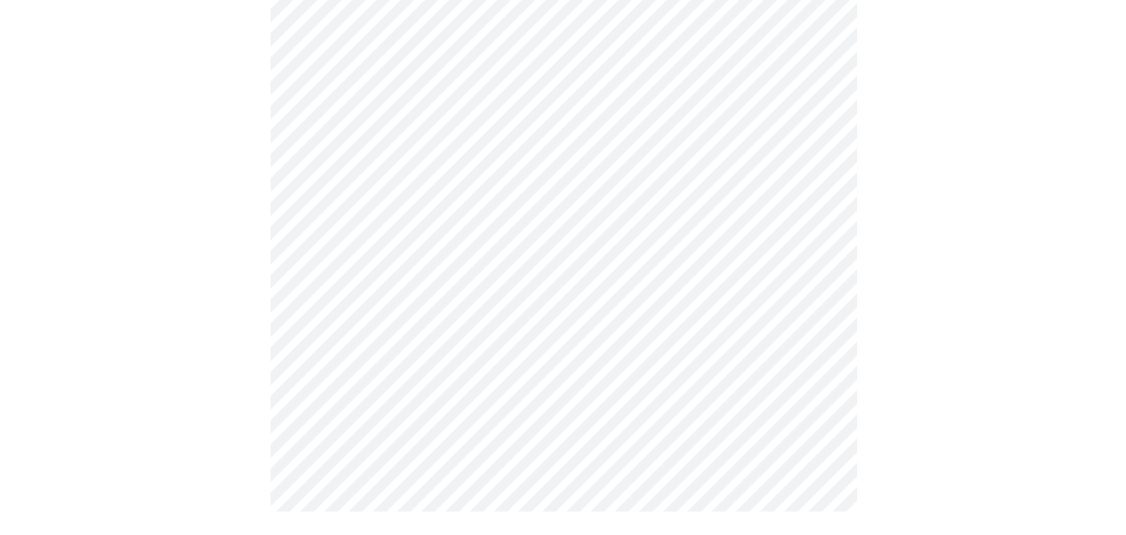
scroll to position [0, 0]
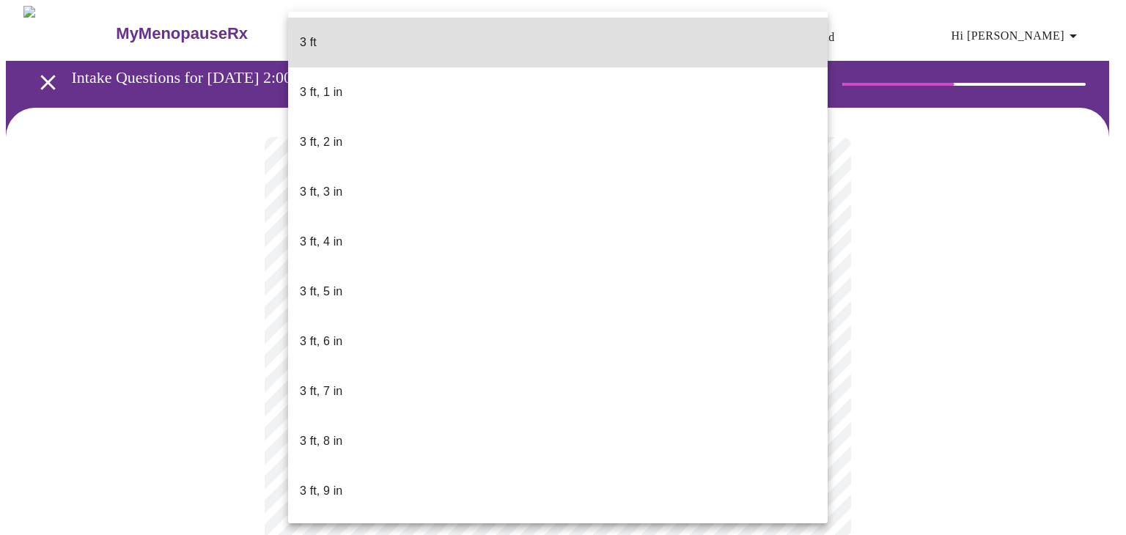
click at [412, 419] on body "MyMenopauseRx Appointments Messaging Labs Uploads Medications Community Refer a…" at bounding box center [563, 397] width 1114 height 782
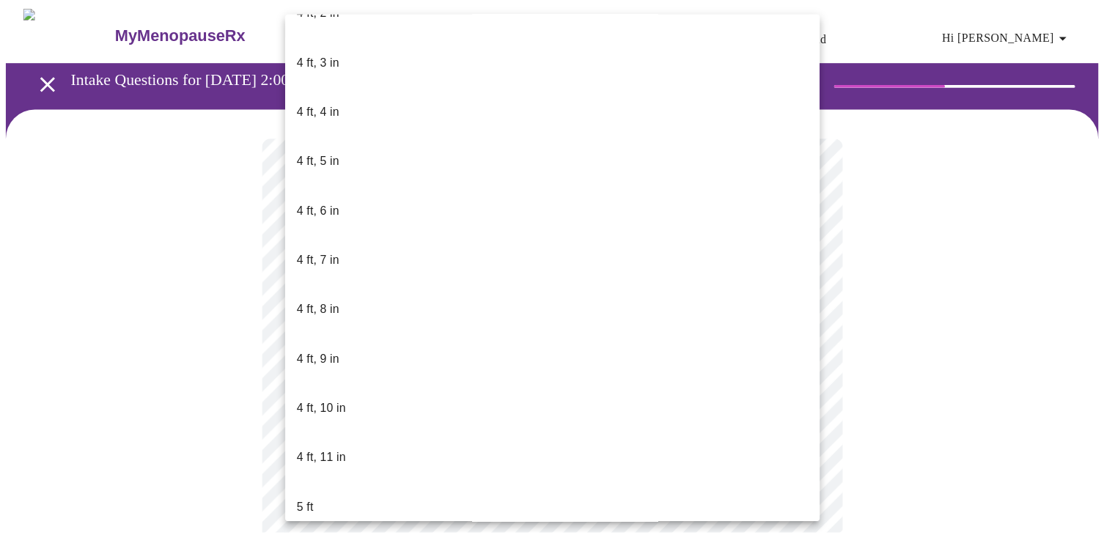
scroll to position [733, 0]
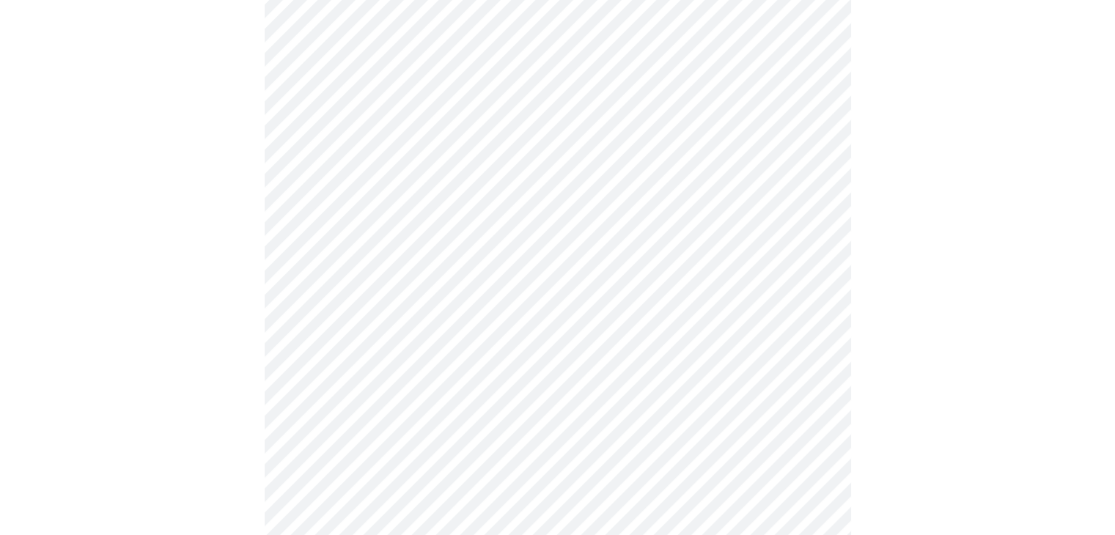
scroll to position [3665, 0]
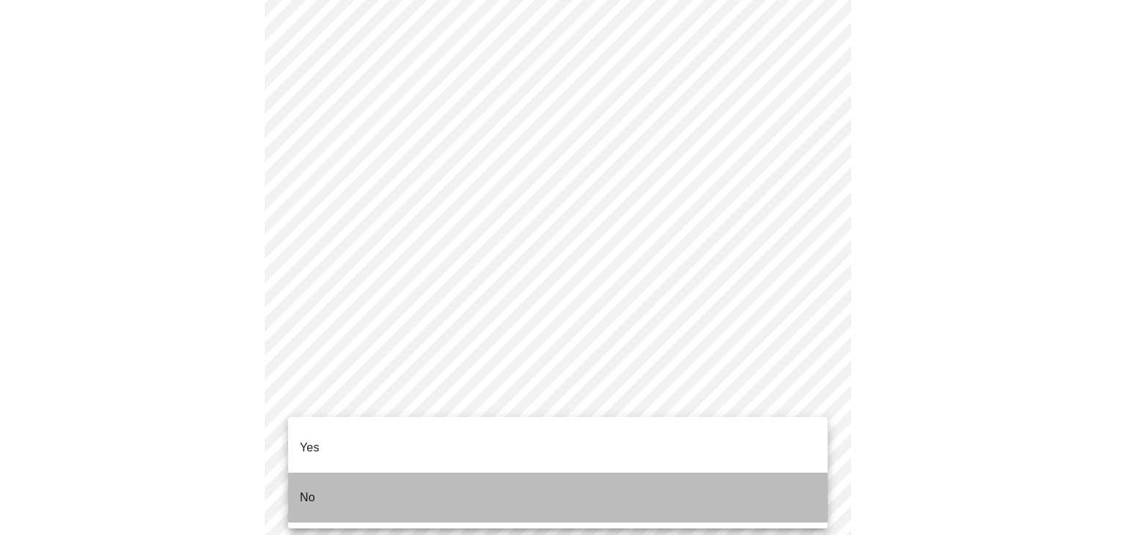
click at [581, 487] on li "No" at bounding box center [558, 498] width 540 height 50
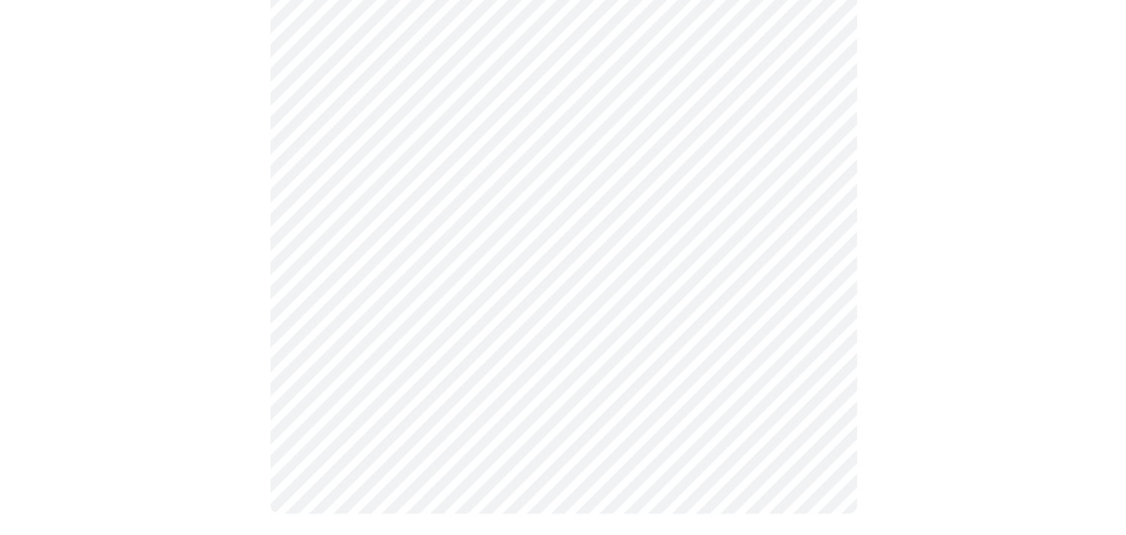
scroll to position [894, 0]
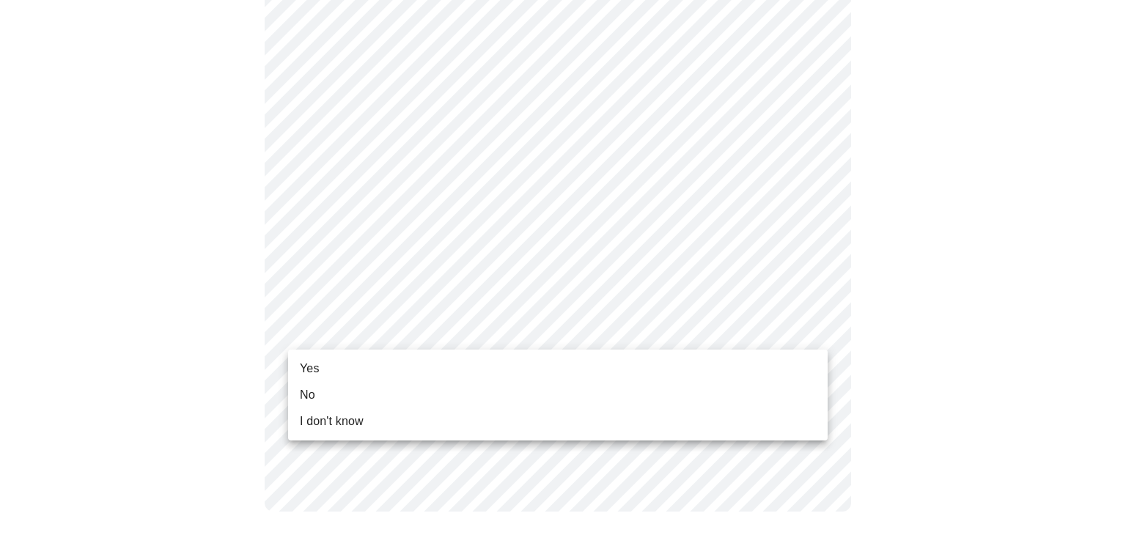
click at [579, 366] on li "Yes" at bounding box center [558, 369] width 540 height 26
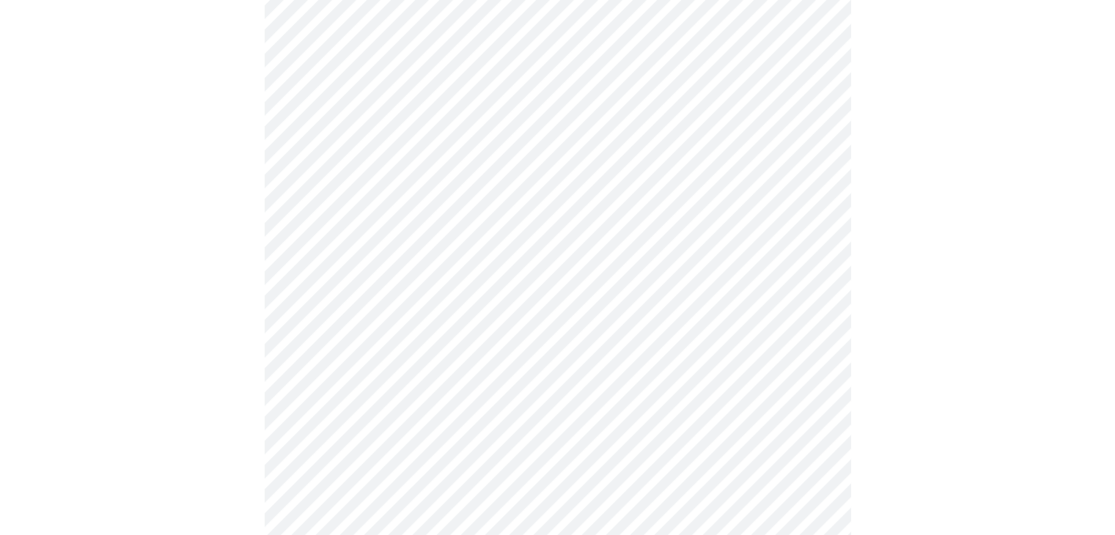
scroll to position [0, 0]
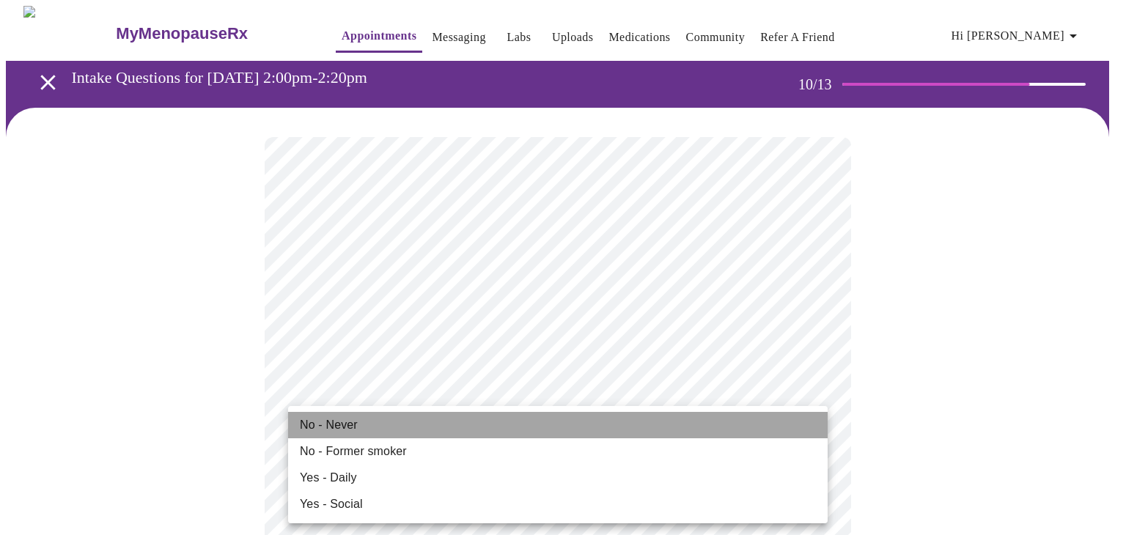
click at [517, 431] on li "No - Never" at bounding box center [558, 425] width 540 height 26
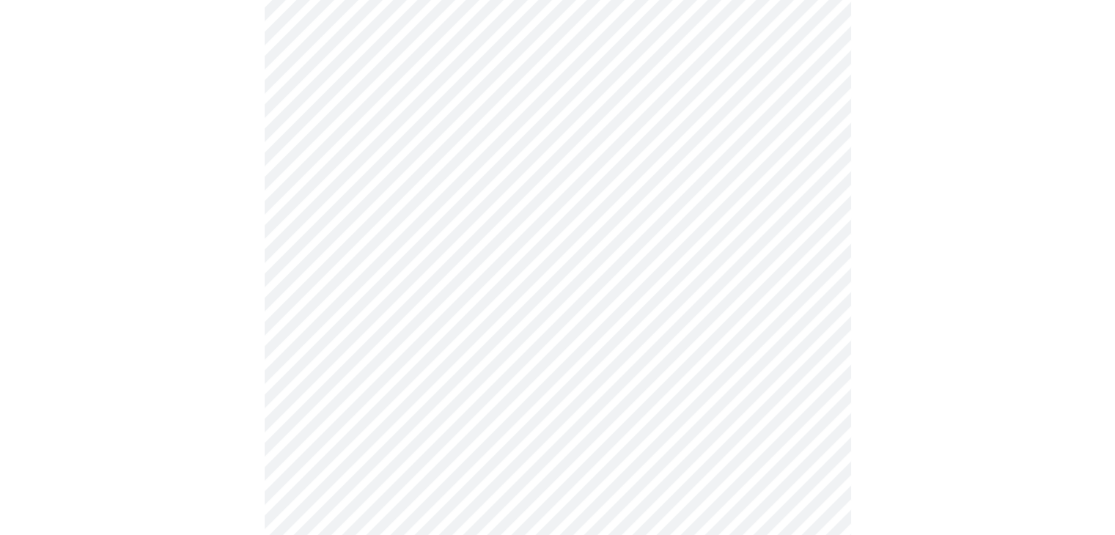
scroll to position [1026, 0]
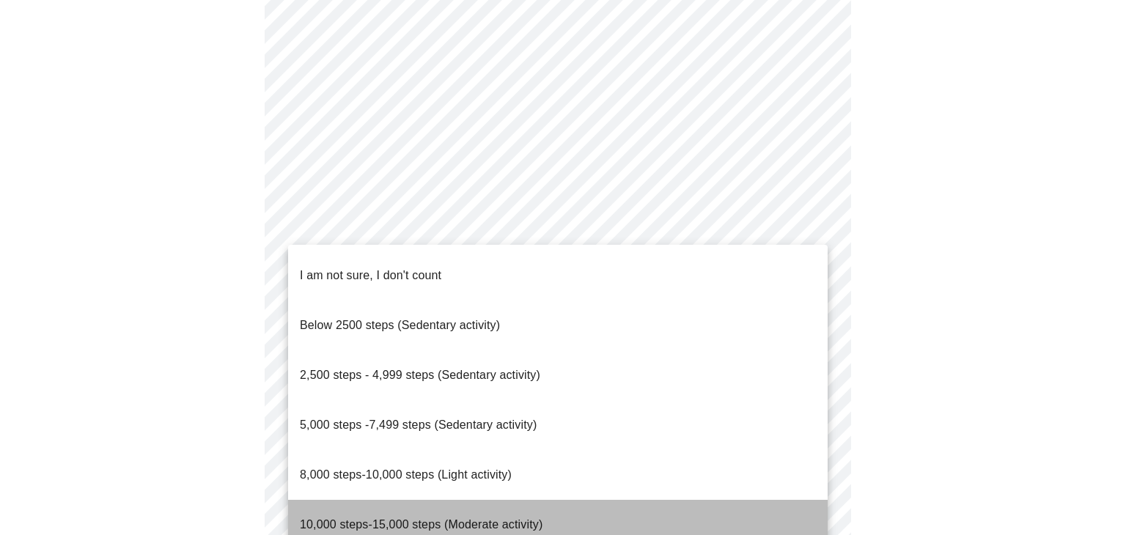
click at [757, 500] on li "10,000 steps-15,000 steps (Moderate activity)" at bounding box center [558, 525] width 540 height 50
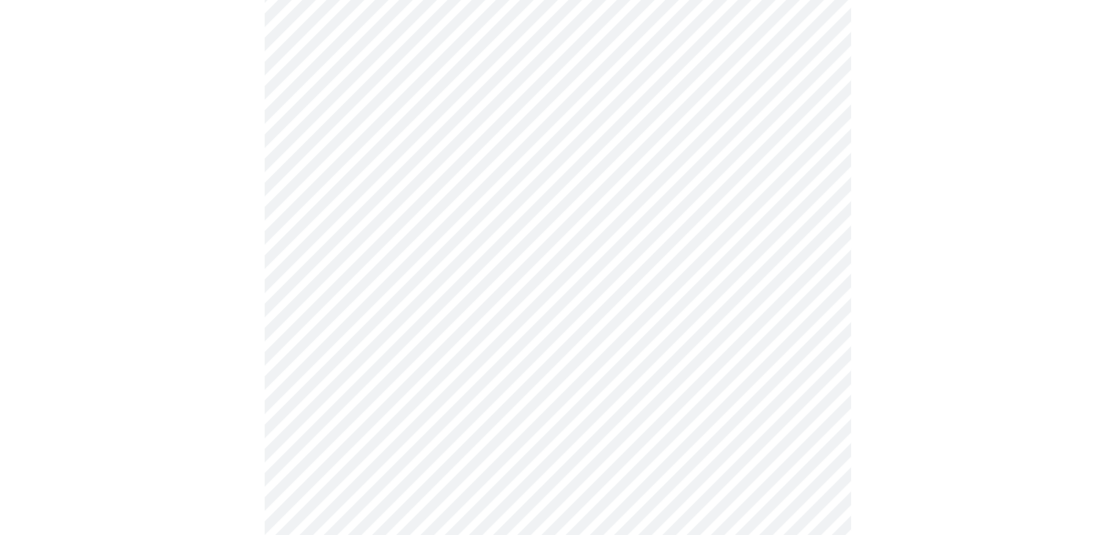
scroll to position [1173, 0]
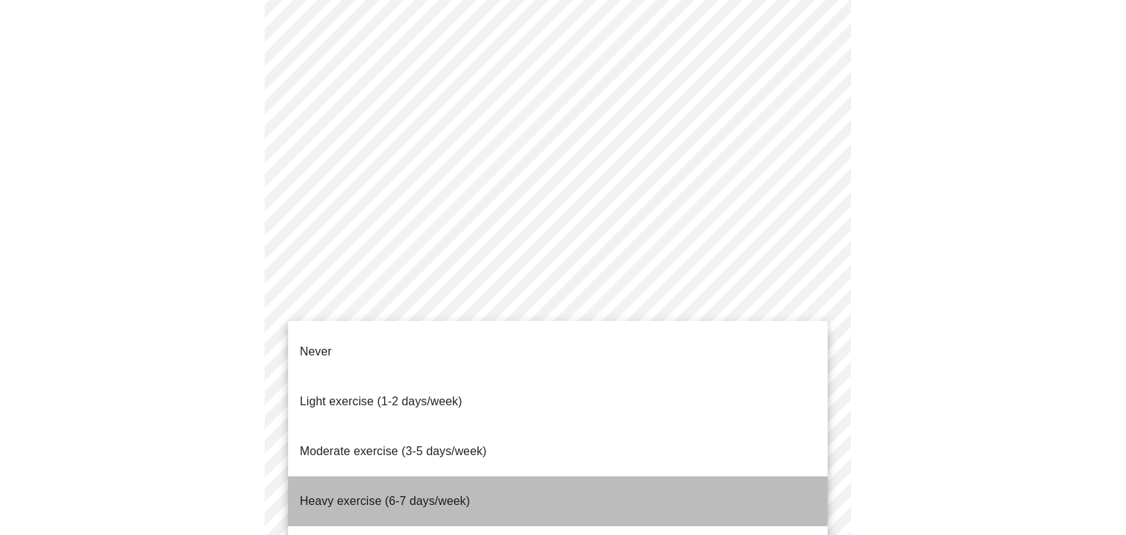
click at [523, 476] on li "Heavy exercise (6-7 days/week)" at bounding box center [558, 501] width 540 height 50
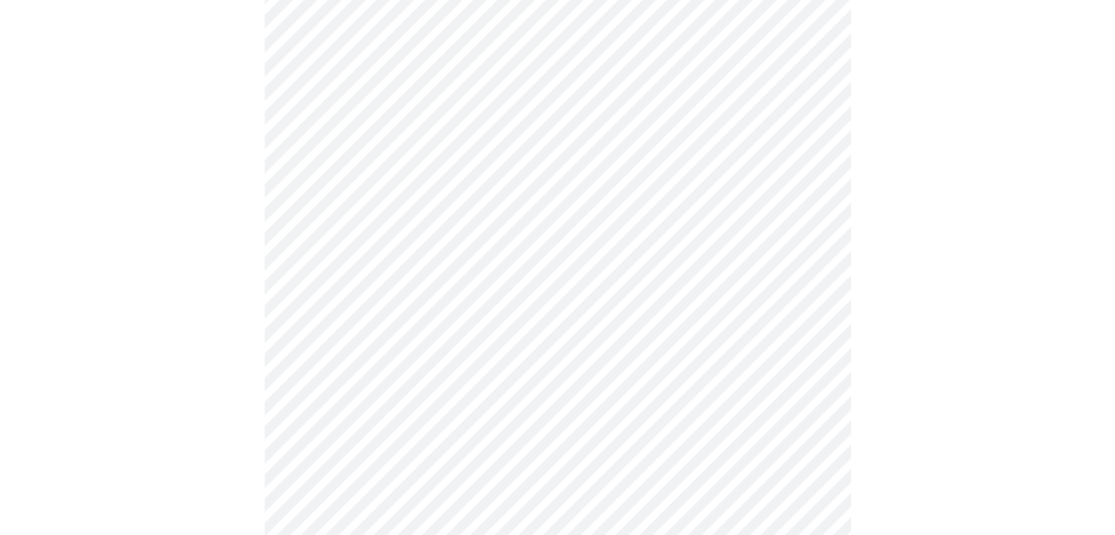
scroll to position [1319, 0]
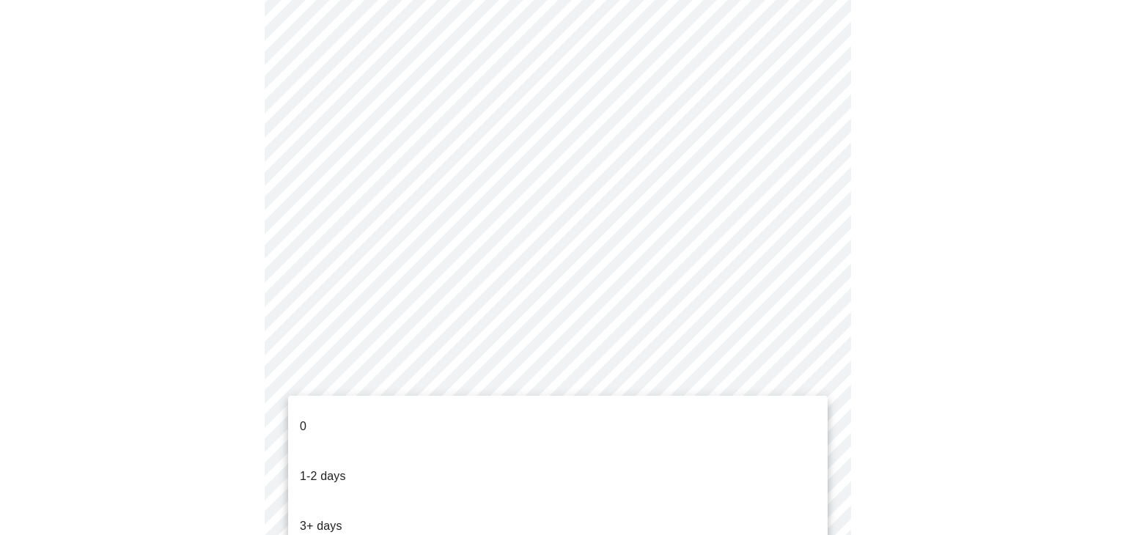
click at [664, 501] on li "3+ days" at bounding box center [558, 526] width 540 height 50
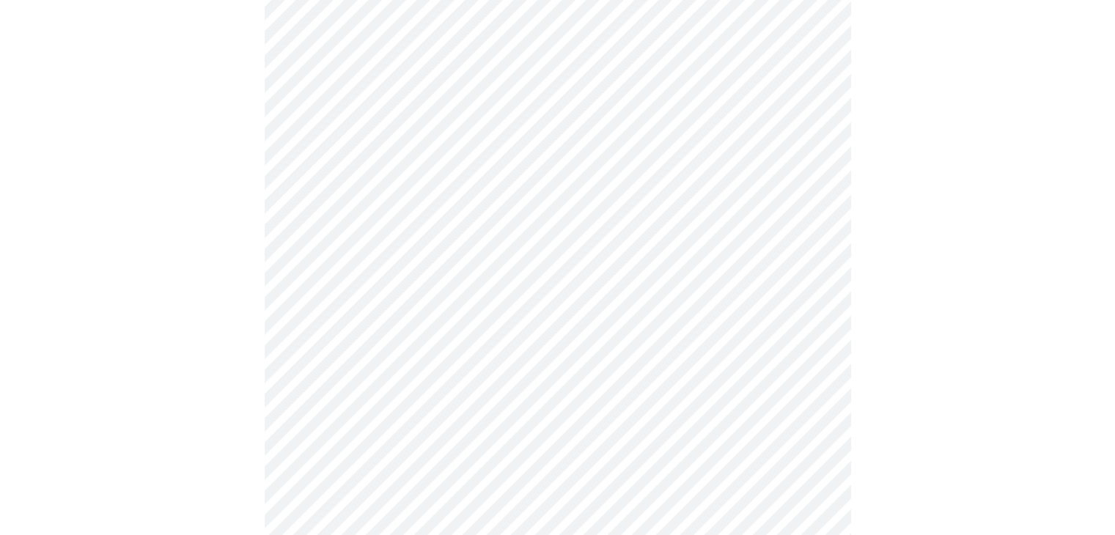
scroll to position [1246, 0]
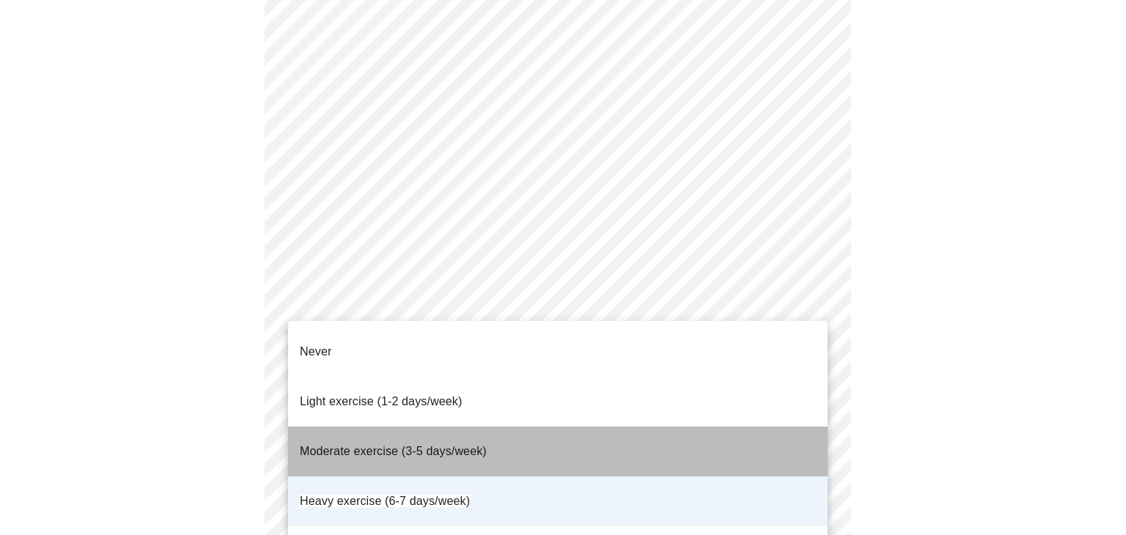
click at [698, 427] on li "Moderate exercise (3-5 days/week)" at bounding box center [558, 452] width 540 height 50
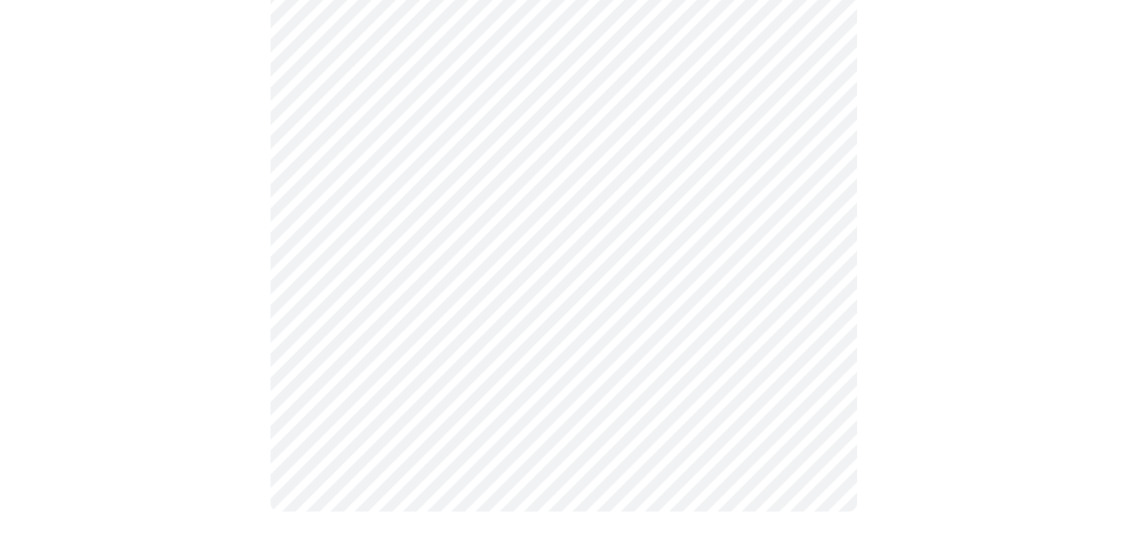
scroll to position [0, 0]
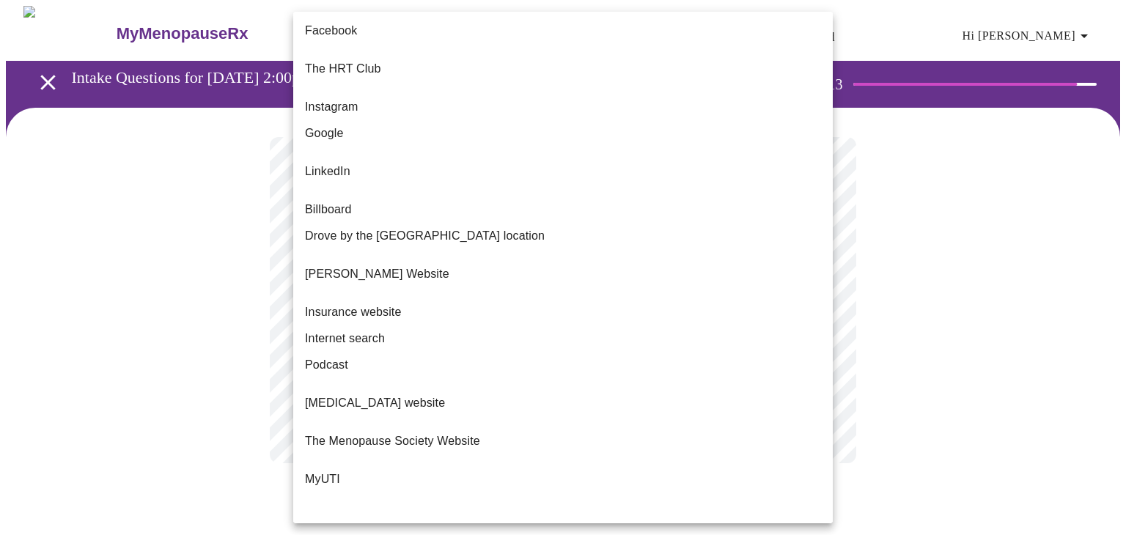
click at [818, 304] on body "MyMenopauseRx Appointments Messaging Labs Uploads Medications Community Refer a…" at bounding box center [563, 249] width 1114 height 487
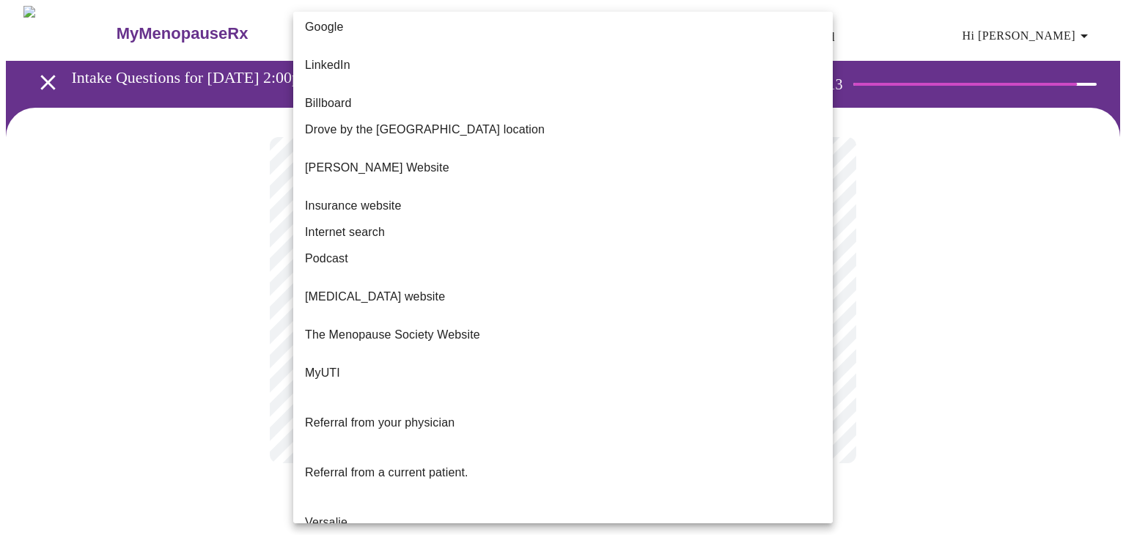
scroll to position [107, 0]
click at [522, 447] on li "Referral from a current patient." at bounding box center [563, 472] width 540 height 50
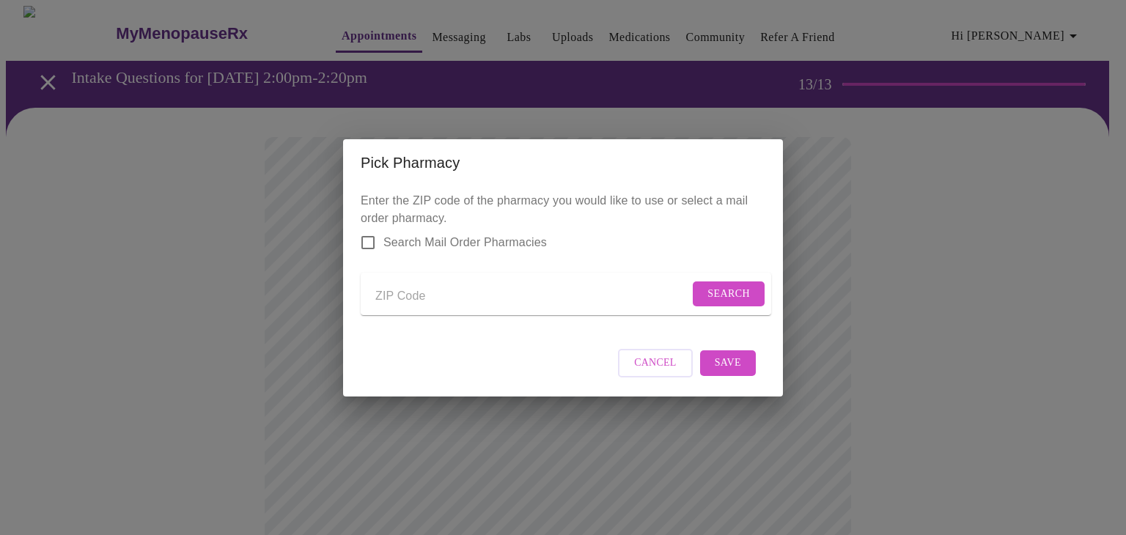
click at [367, 232] on input "Search Mail Order Pharmacies" at bounding box center [368, 242] width 31 height 31
checkbox input "true"
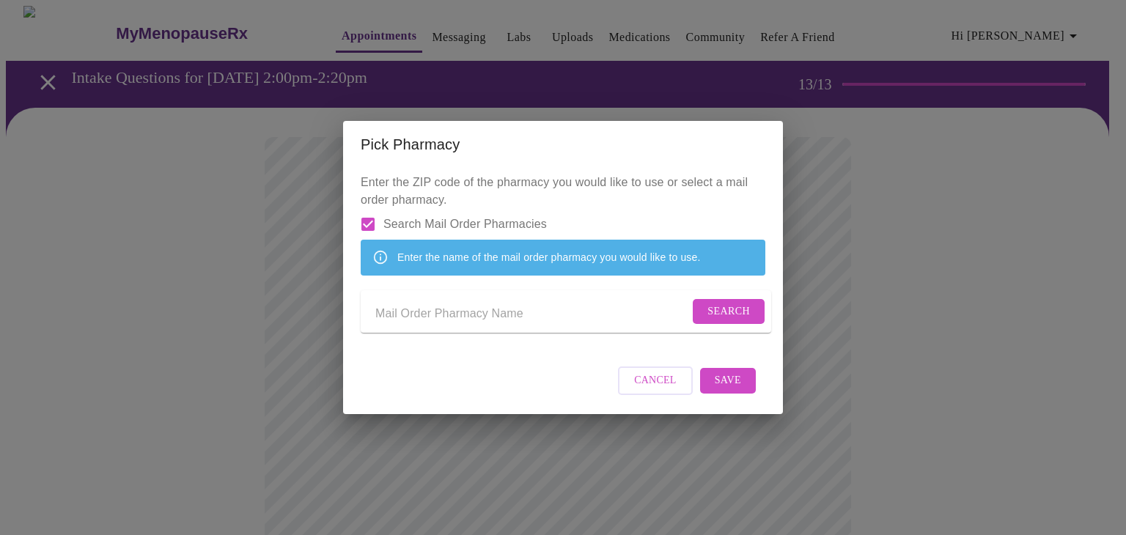
click at [425, 312] on input "Send a message to your care team" at bounding box center [532, 314] width 314 height 23
type input "optum"
click at [713, 312] on span "Search" at bounding box center [728, 312] width 43 height 18
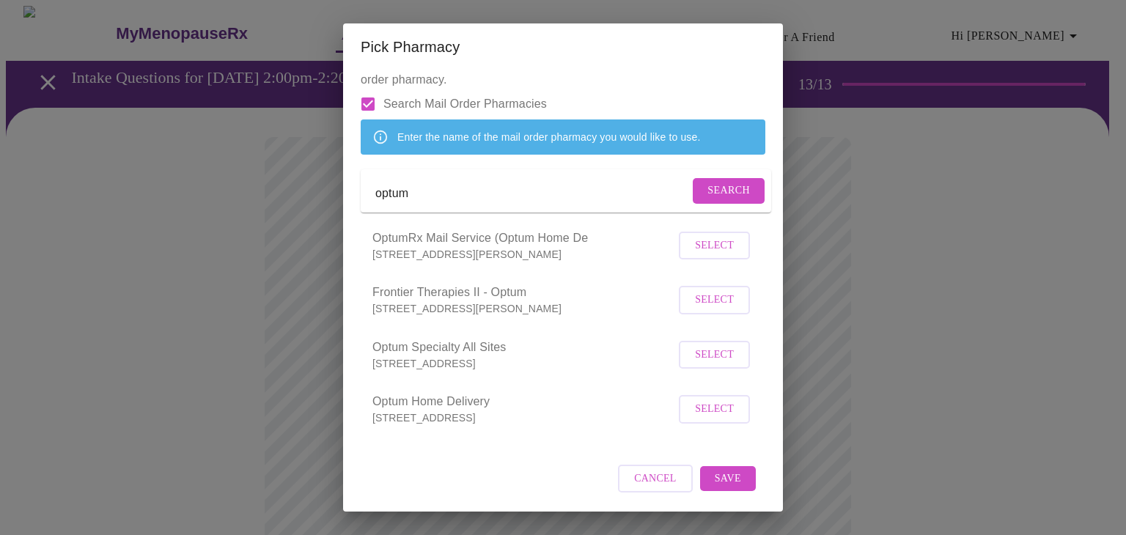
scroll to position [55, 0]
click at [695, 254] on span "Select" at bounding box center [714, 246] width 39 height 18
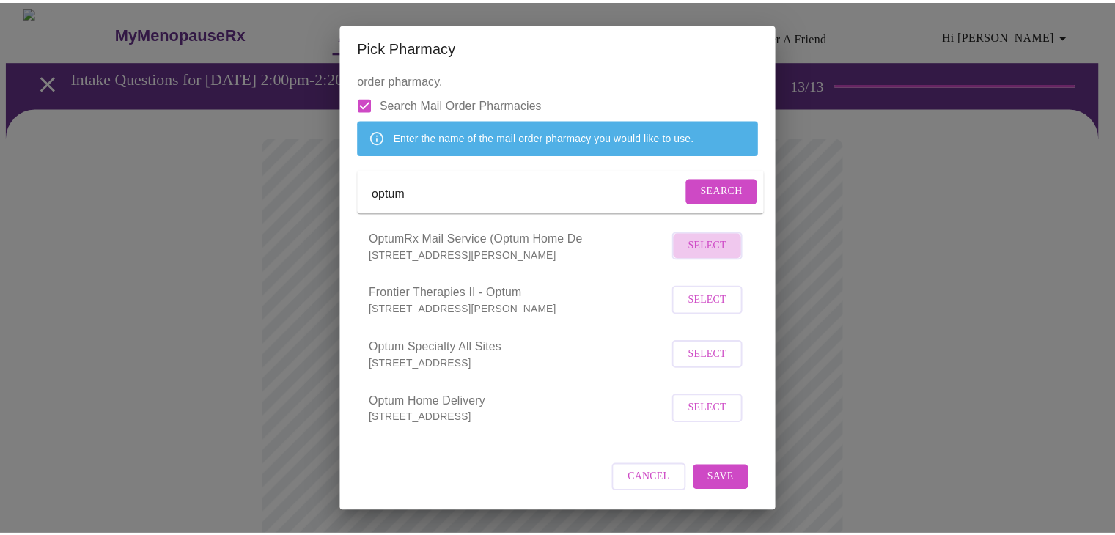
scroll to position [54, 0]
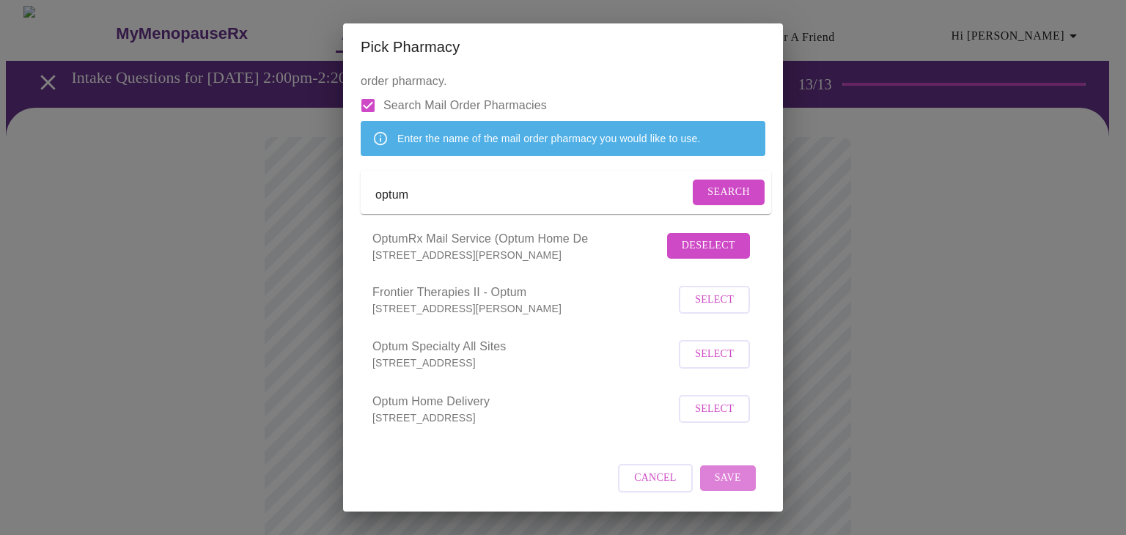
click at [715, 483] on span "Save" at bounding box center [728, 478] width 26 height 18
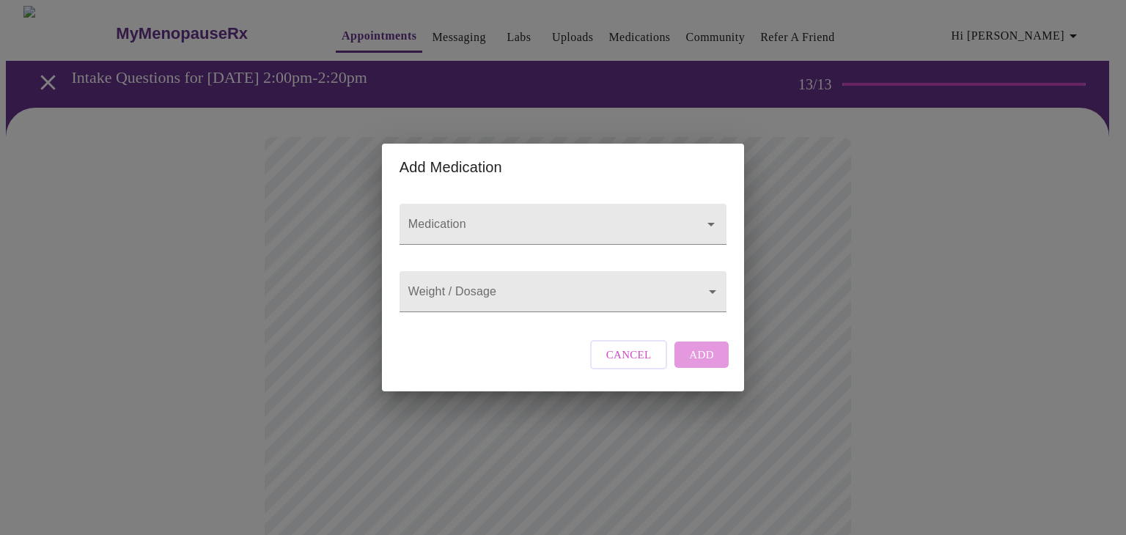
click at [567, 232] on form "Medication" at bounding box center [562, 224] width 327 height 56
type input "Esto/mtest"
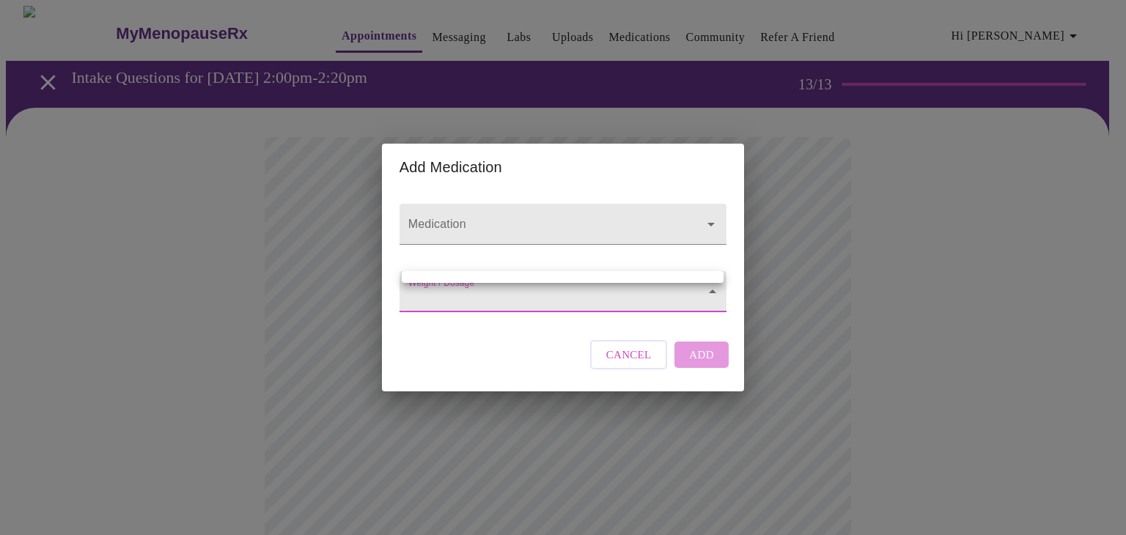
click at [589, 298] on div at bounding box center [563, 267] width 1126 height 535
click at [600, 276] on ul at bounding box center [563, 277] width 322 height 12
click at [702, 371] on div at bounding box center [563, 267] width 1126 height 535
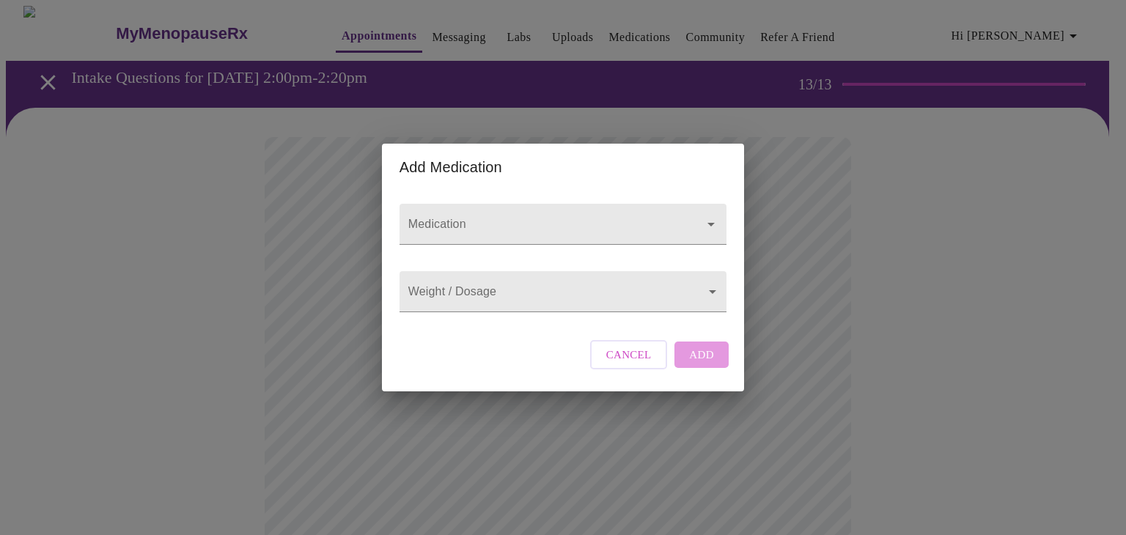
click at [704, 371] on div "Cancel Add" at bounding box center [659, 355] width 146 height 44
click at [510, 218] on input "Medication" at bounding box center [541, 231] width 273 height 27
click at [707, 222] on icon "Close" at bounding box center [710, 224] width 7 height 4
type input "esto/mtest"
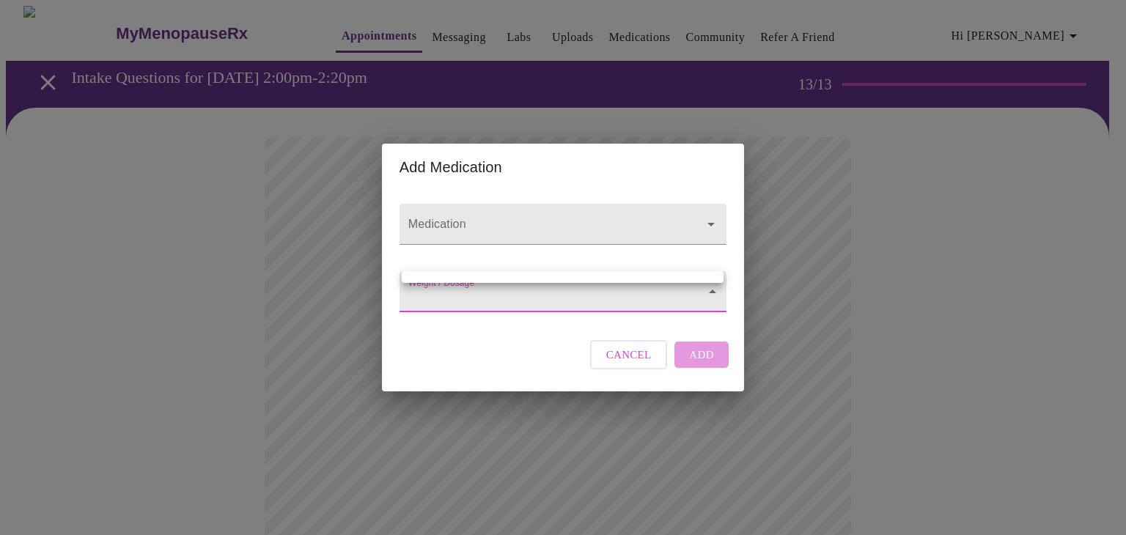
drag, startPoint x: 769, startPoint y: 278, endPoint x: 751, endPoint y: 339, distance: 63.5
click at [770, 280] on div at bounding box center [563, 267] width 1126 height 535
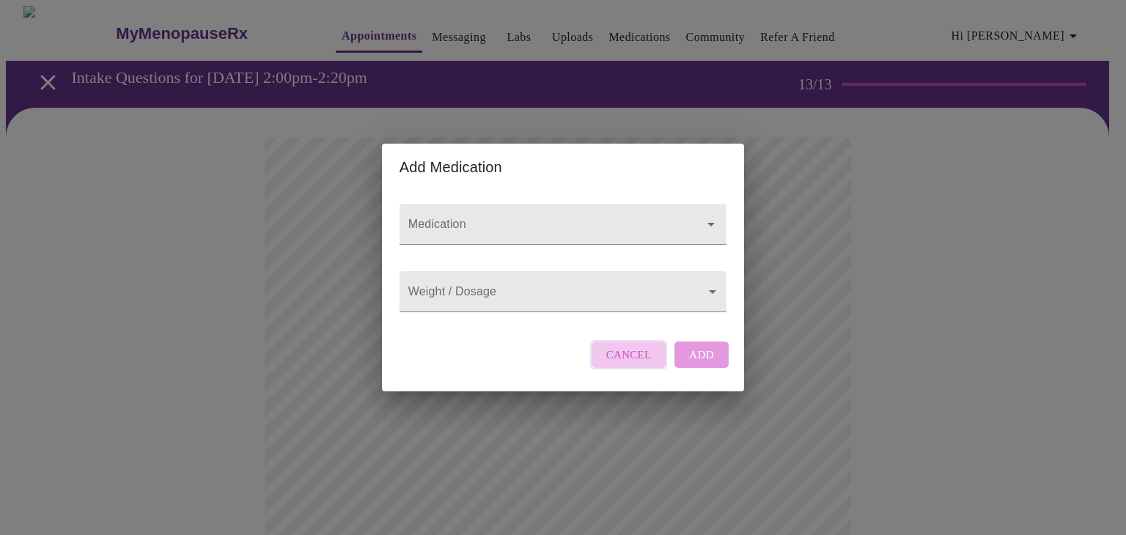
drag, startPoint x: 650, startPoint y: 367, endPoint x: 641, endPoint y: 368, distance: 8.9
click at [649, 364] on span "Cancel" at bounding box center [628, 354] width 45 height 19
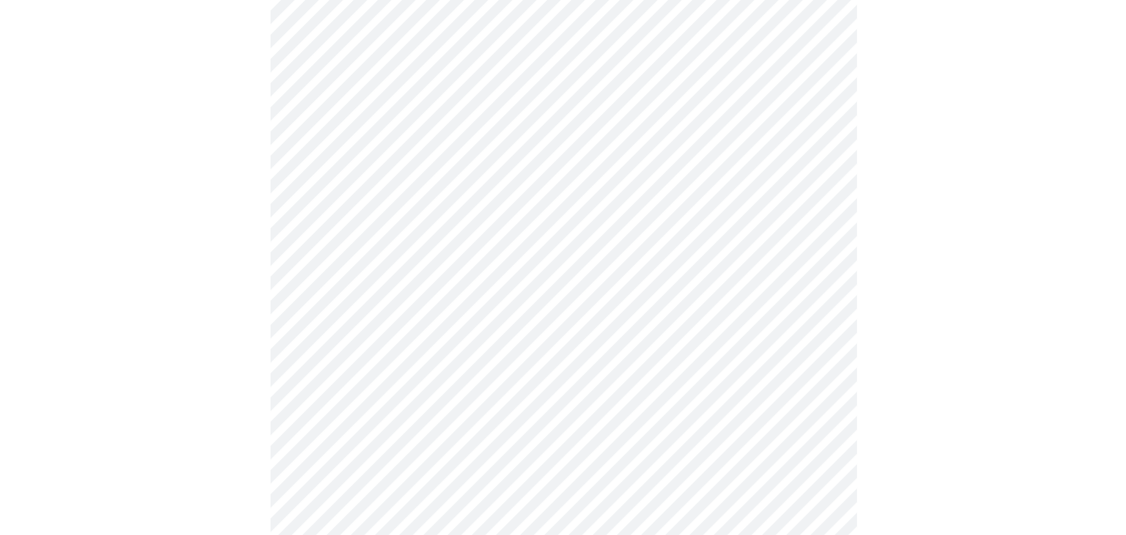
scroll to position [220, 0]
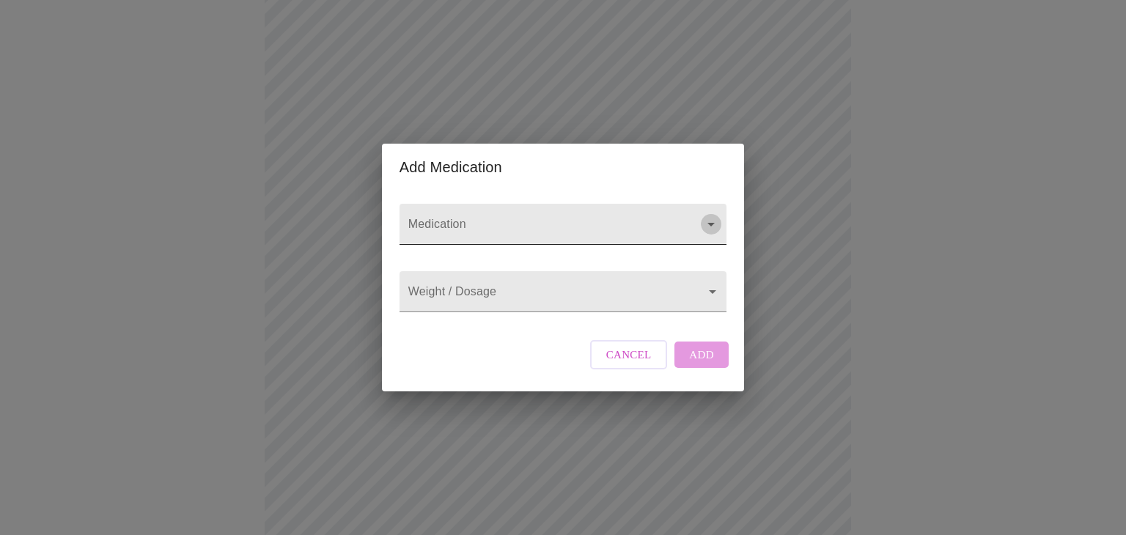
click at [713, 216] on icon "Open" at bounding box center [711, 225] width 18 height 18
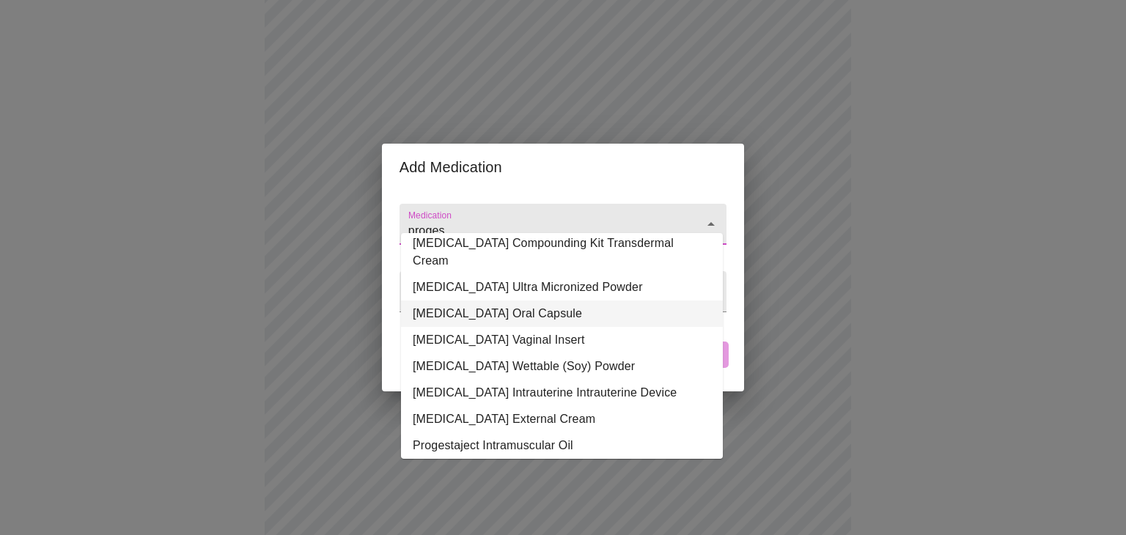
click at [616, 304] on li "[MEDICAL_DATA] Oral Capsule" at bounding box center [562, 314] width 322 height 26
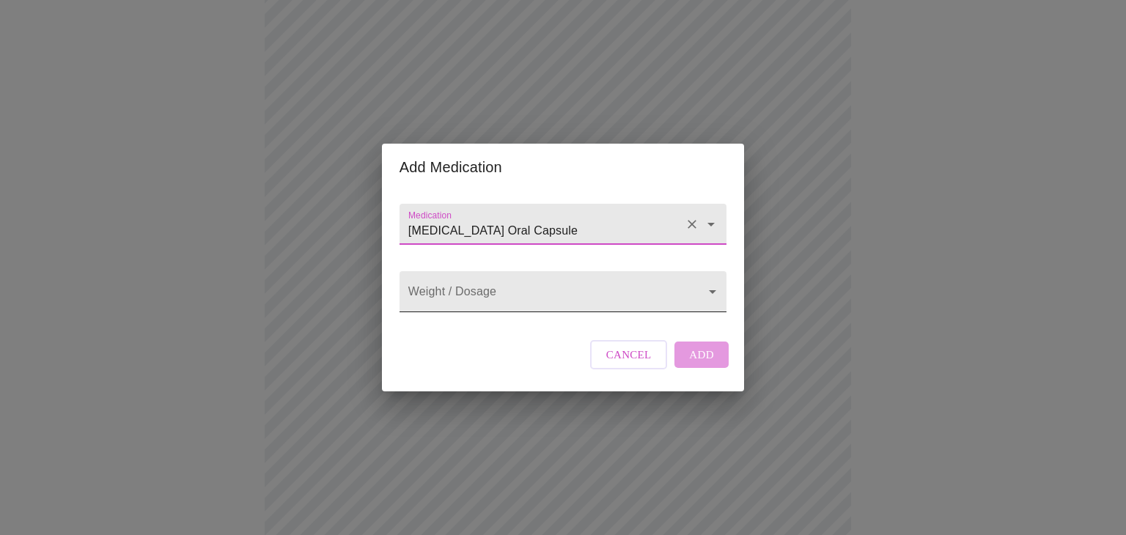
type input "[MEDICAL_DATA] Oral Capsule"
click at [710, 294] on body "MyMenopauseRx Appointments Messaging Labs Uploads Medications Community Refer a…" at bounding box center [563, 336] width 1114 height 1100
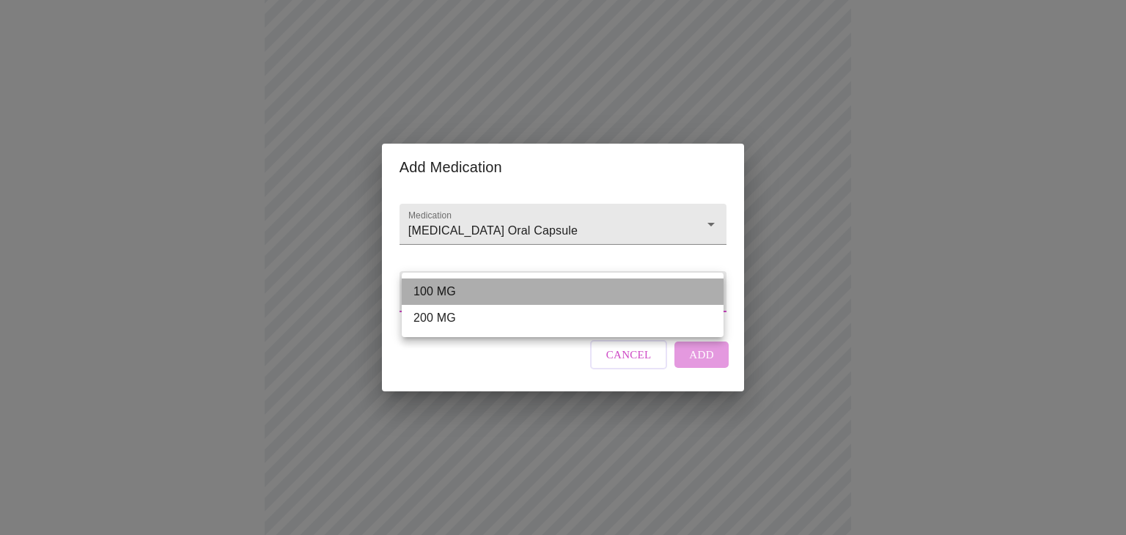
drag, startPoint x: 639, startPoint y: 293, endPoint x: 668, endPoint y: 320, distance: 38.9
click at [639, 294] on li "100 MG" at bounding box center [563, 292] width 322 height 26
type input "100 MG"
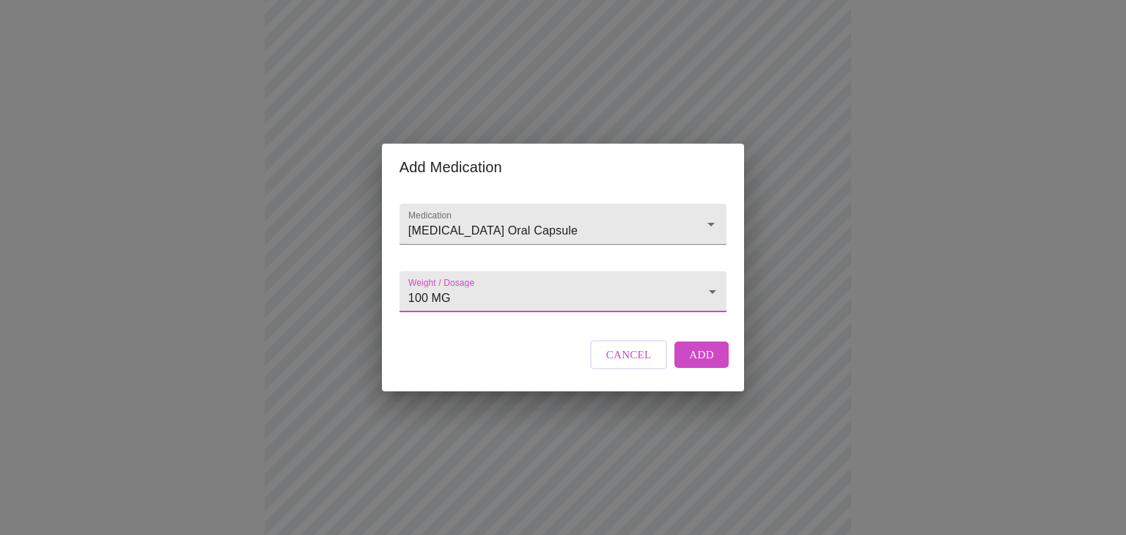
click at [707, 364] on span "Add" at bounding box center [701, 354] width 25 height 19
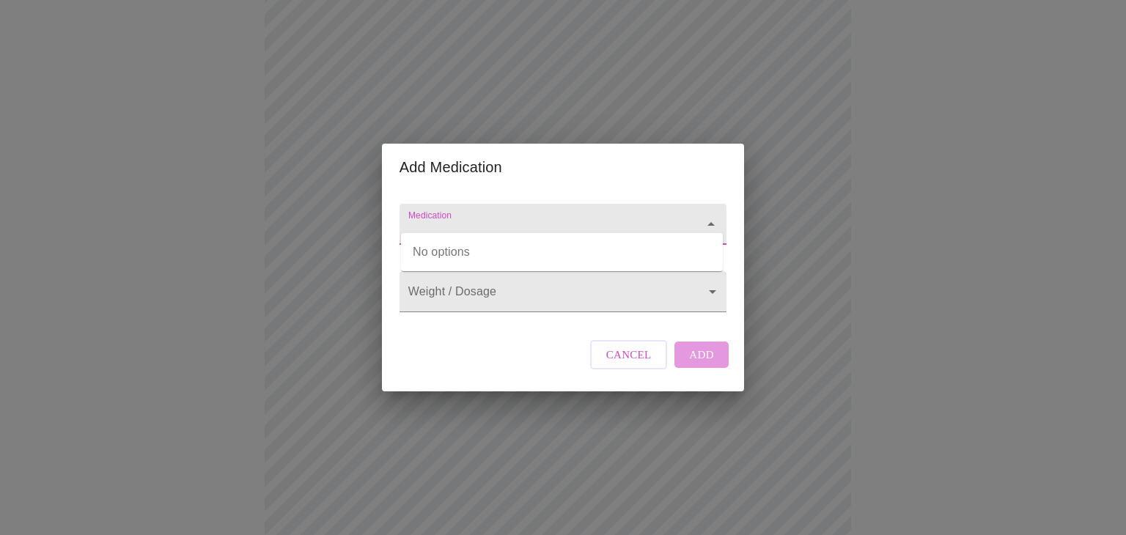
click at [606, 218] on input "Medication" at bounding box center [541, 231] width 273 height 27
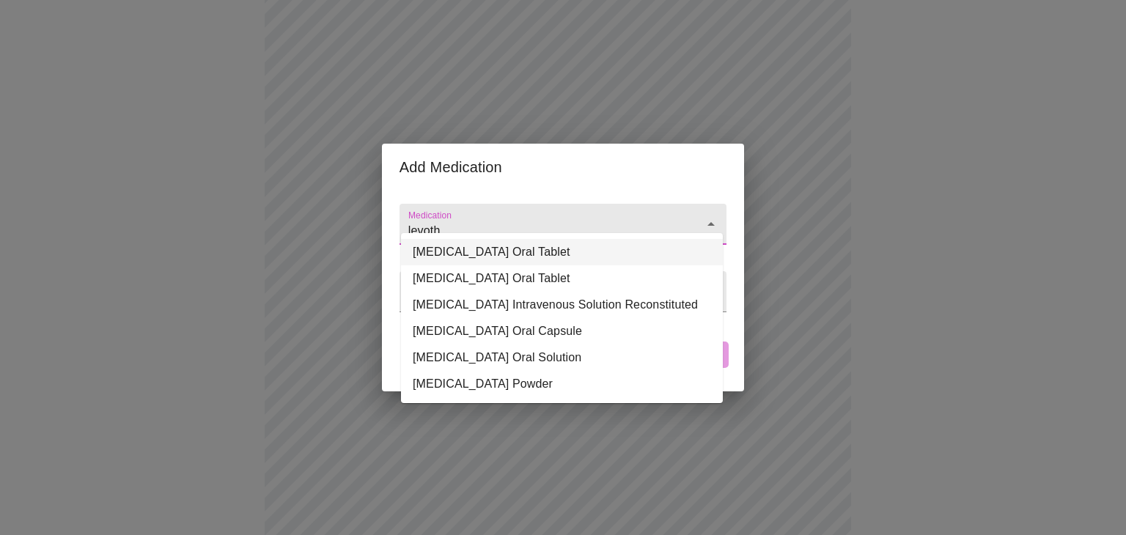
click at [585, 252] on li "[MEDICAL_DATA] Oral Tablet" at bounding box center [562, 252] width 322 height 26
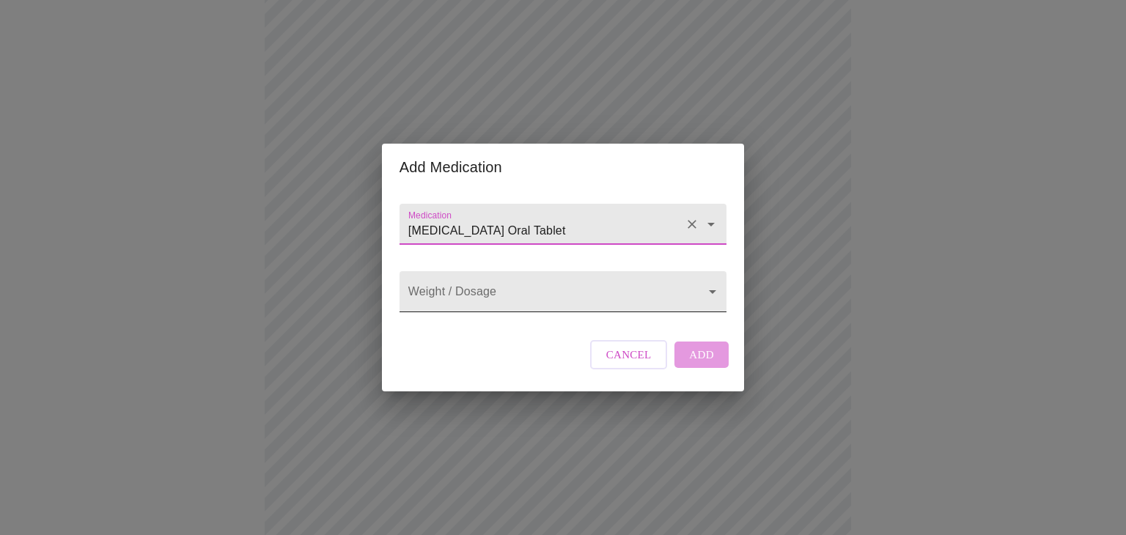
type input "[MEDICAL_DATA] Oral Tablet"
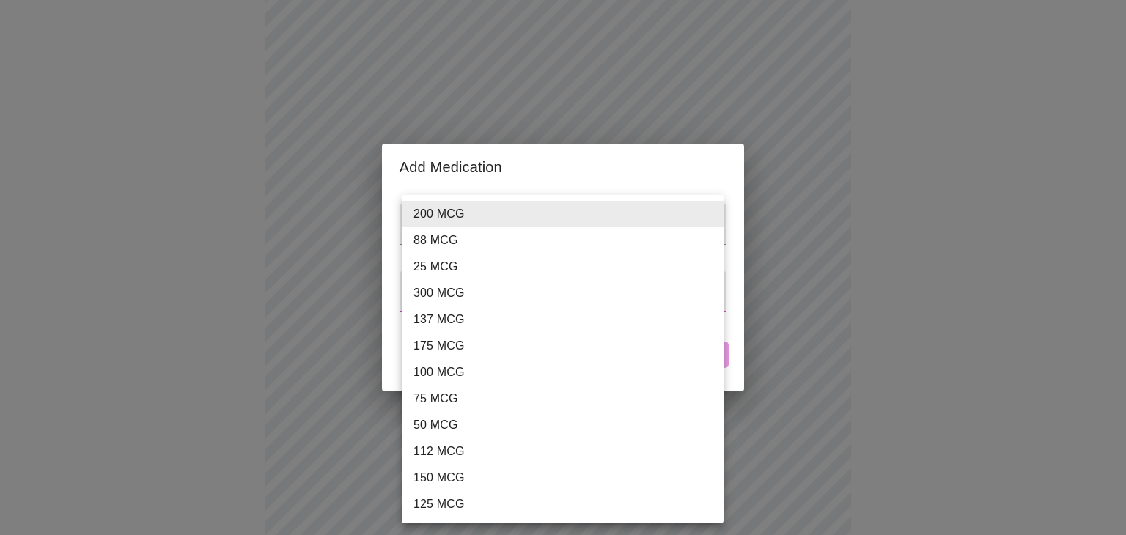
click at [709, 296] on body "MyMenopauseRx Appointments Messaging Labs Uploads Medications Community Refer a…" at bounding box center [563, 352] width 1114 height 1132
click at [532, 243] on li "88 MCG" at bounding box center [563, 240] width 322 height 26
type input "88 MCG"
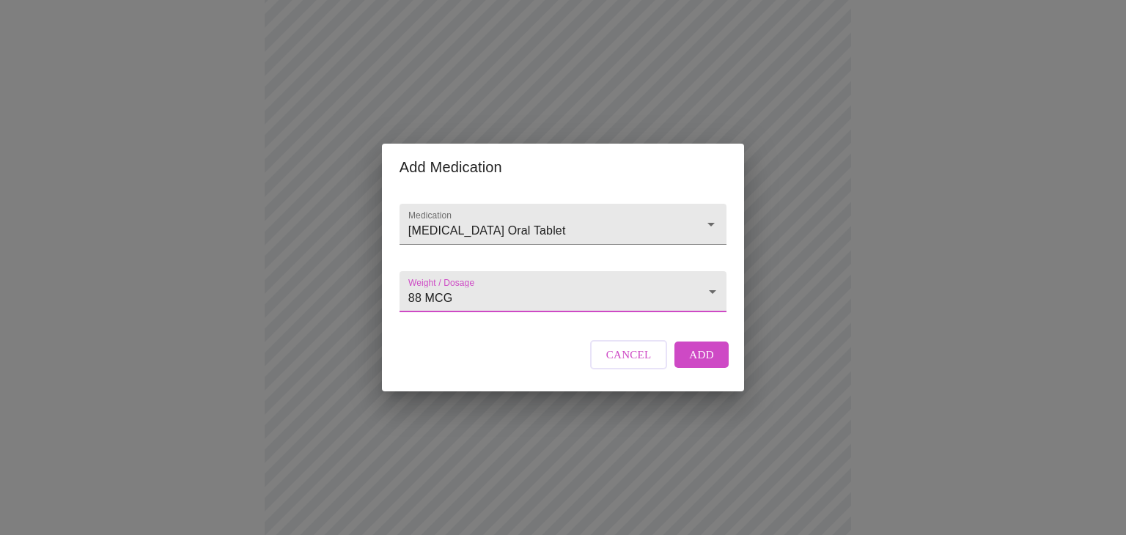
click at [699, 364] on span "Add" at bounding box center [701, 354] width 25 height 19
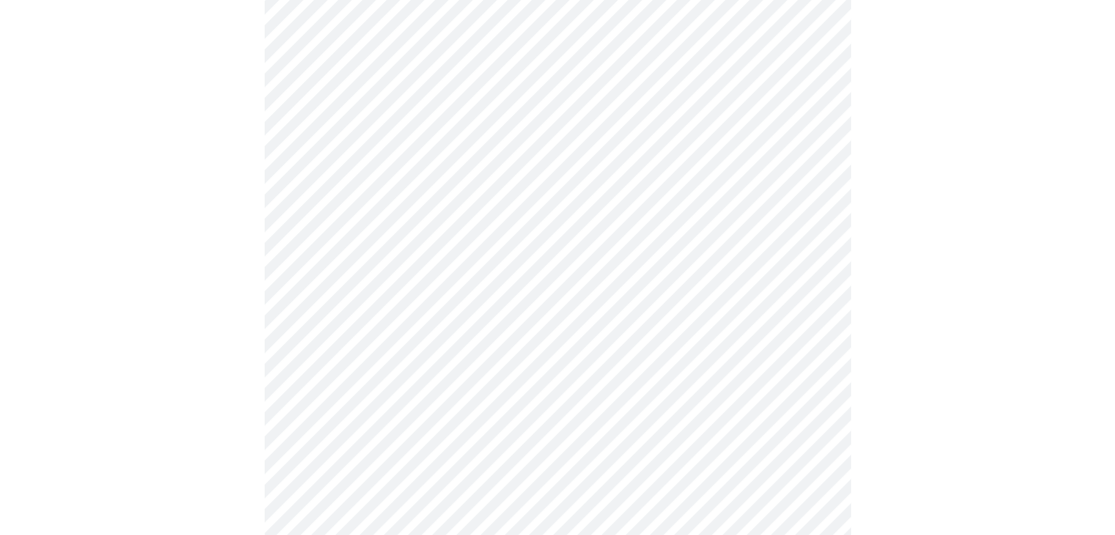
scroll to position [651, 0]
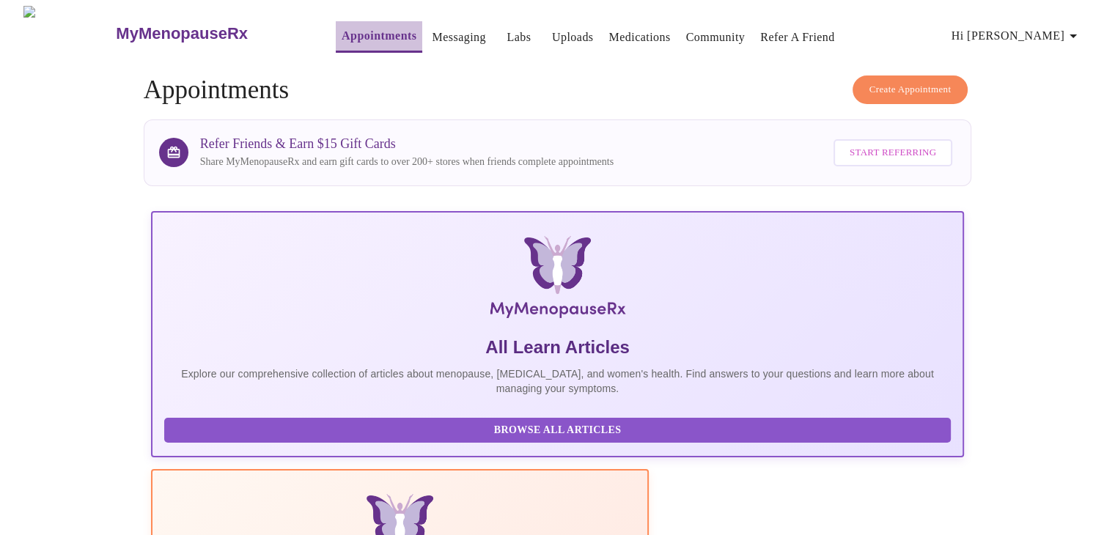
click at [342, 26] on link "Appointments" at bounding box center [379, 36] width 75 height 21
click at [348, 36] on link "Appointments" at bounding box center [379, 36] width 75 height 21
click at [875, 25] on span "Appointments Messaging Labs Uploads Medications Community Refer a Friend Hi [PE…" at bounding box center [698, 33] width 785 height 39
